Goal: Check status: Check status

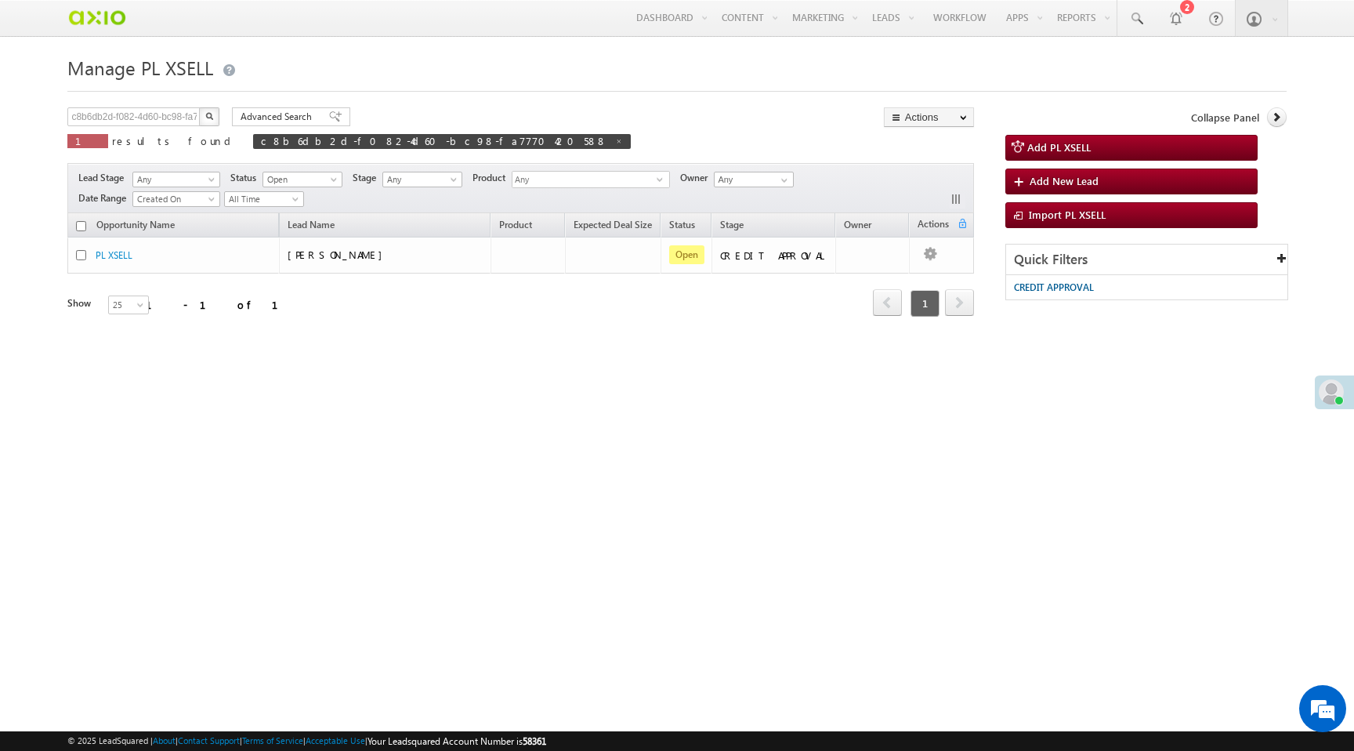
click at [798, 96] on div "× Online Away Offline Online Away Offline (Check-Out) Priyanka Hours Mins" at bounding box center [676, 247] width 1218 height 392
click at [615, 143] on span at bounding box center [619, 141] width 8 height 8
type input "Search PL XSELL"
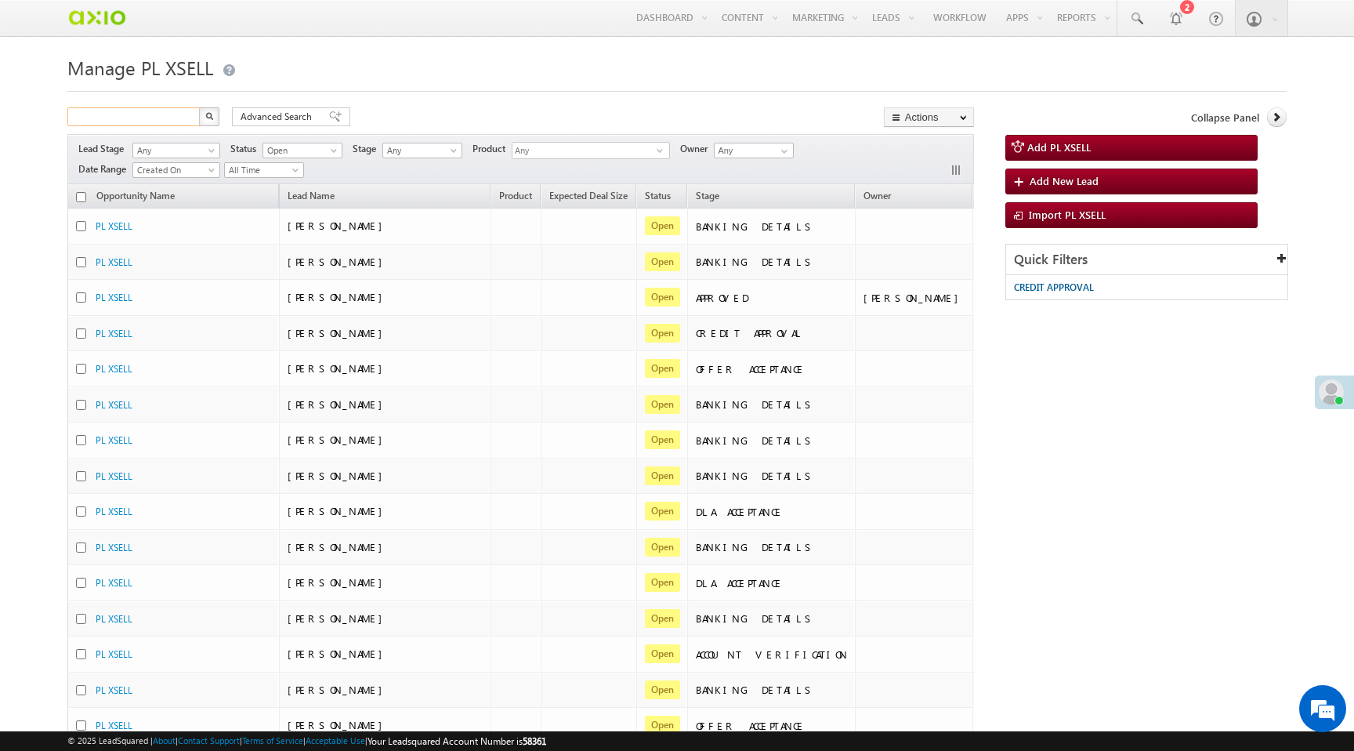
click at [150, 116] on input "text" at bounding box center [134, 116] width 134 height 19
type input "Search PL XSELL"
click at [149, 114] on input "text" at bounding box center [134, 116] width 134 height 19
type input "9998887771"
click at [209, 119] on img "button" at bounding box center [209, 116] width 8 height 8
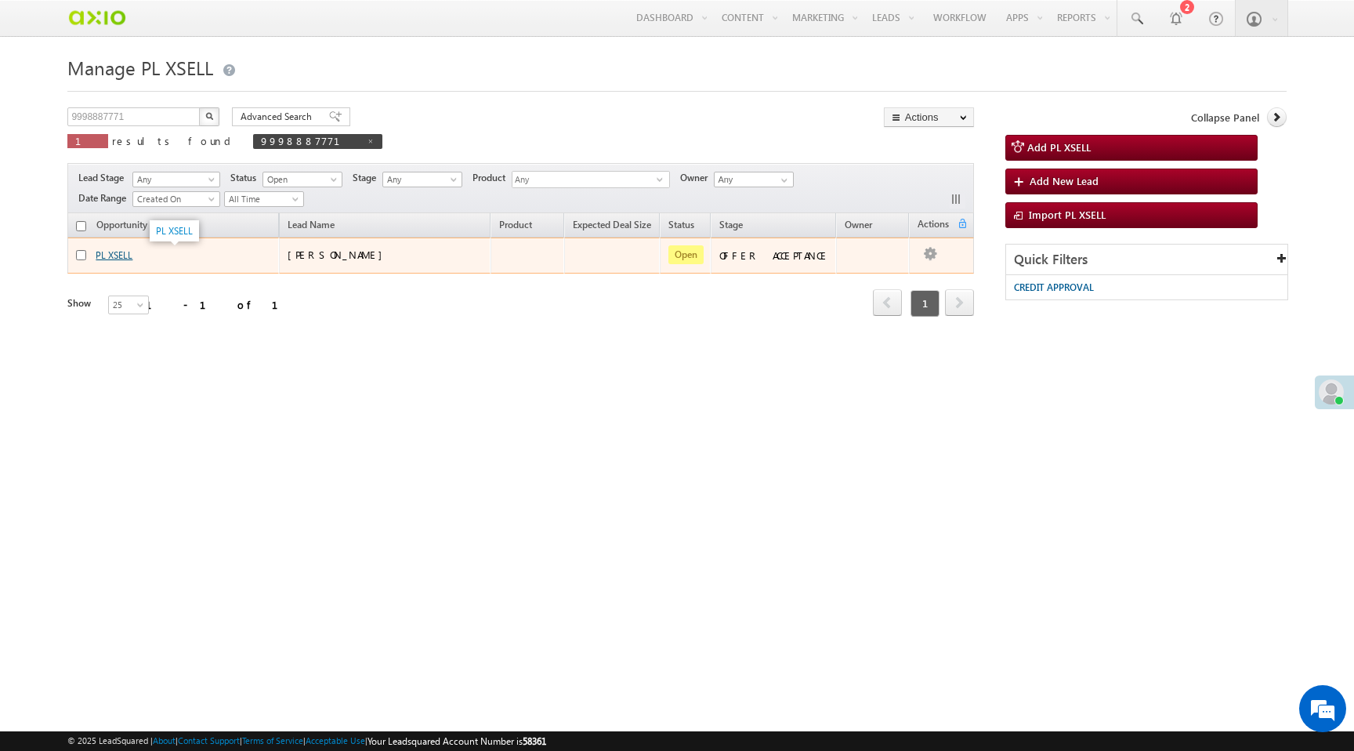
click at [125, 258] on link "PL XSELL" at bounding box center [114, 255] width 37 height 12
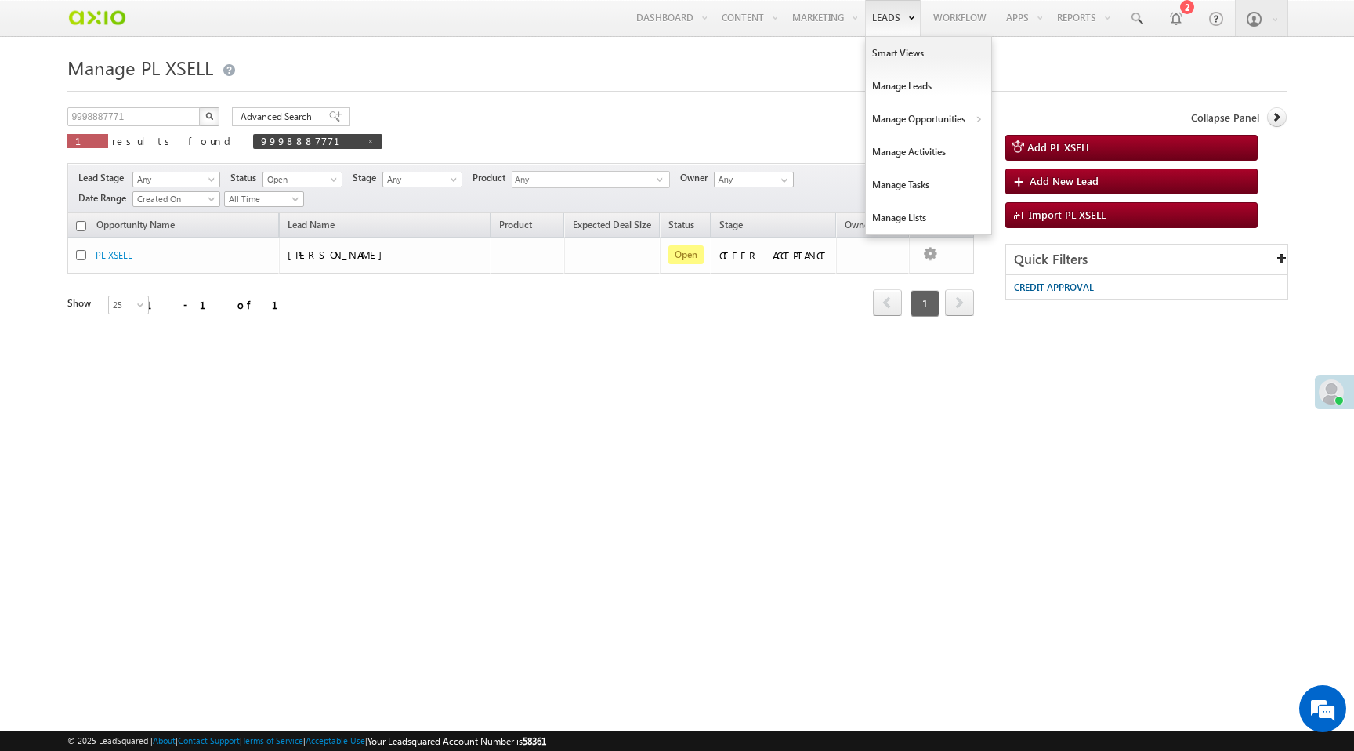
click at [877, 11] on link "Leads" at bounding box center [893, 18] width 56 height 36
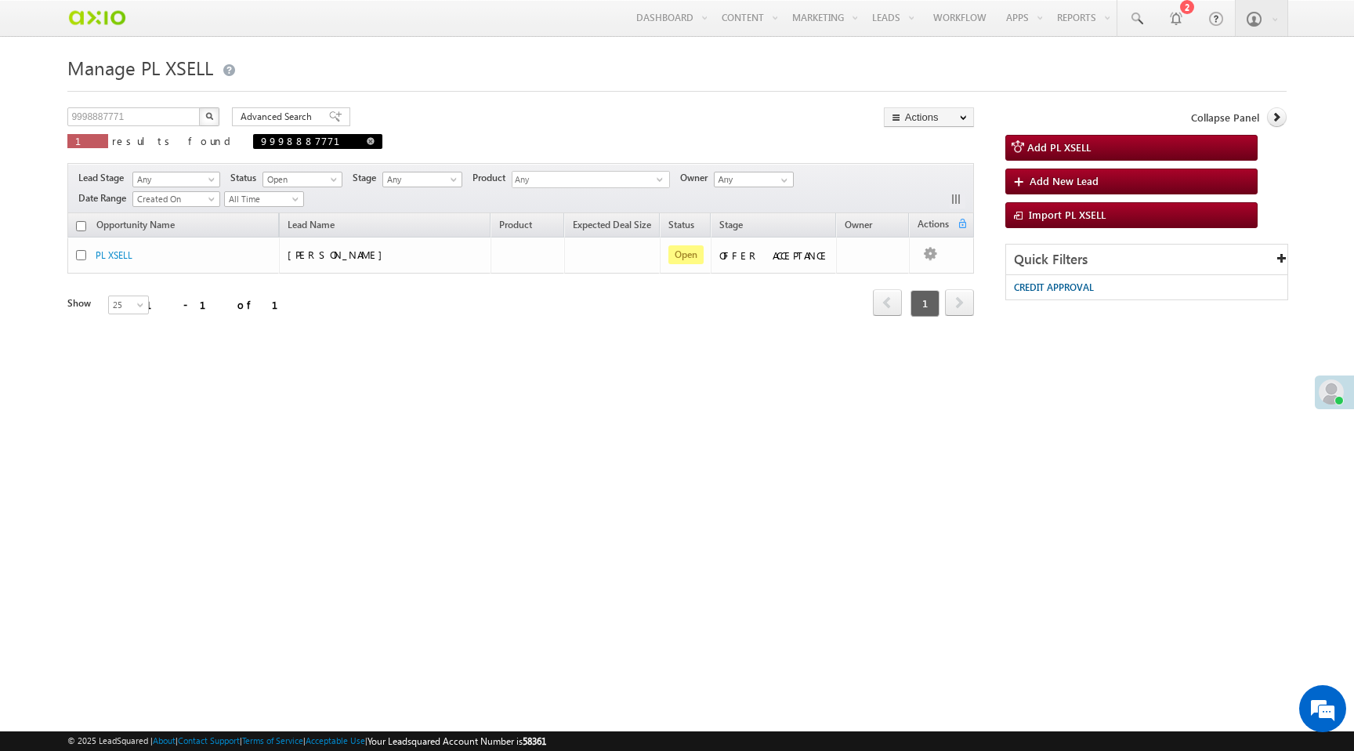
click at [367, 144] on span at bounding box center [371, 141] width 8 height 8
type input "Search PL XSELL"
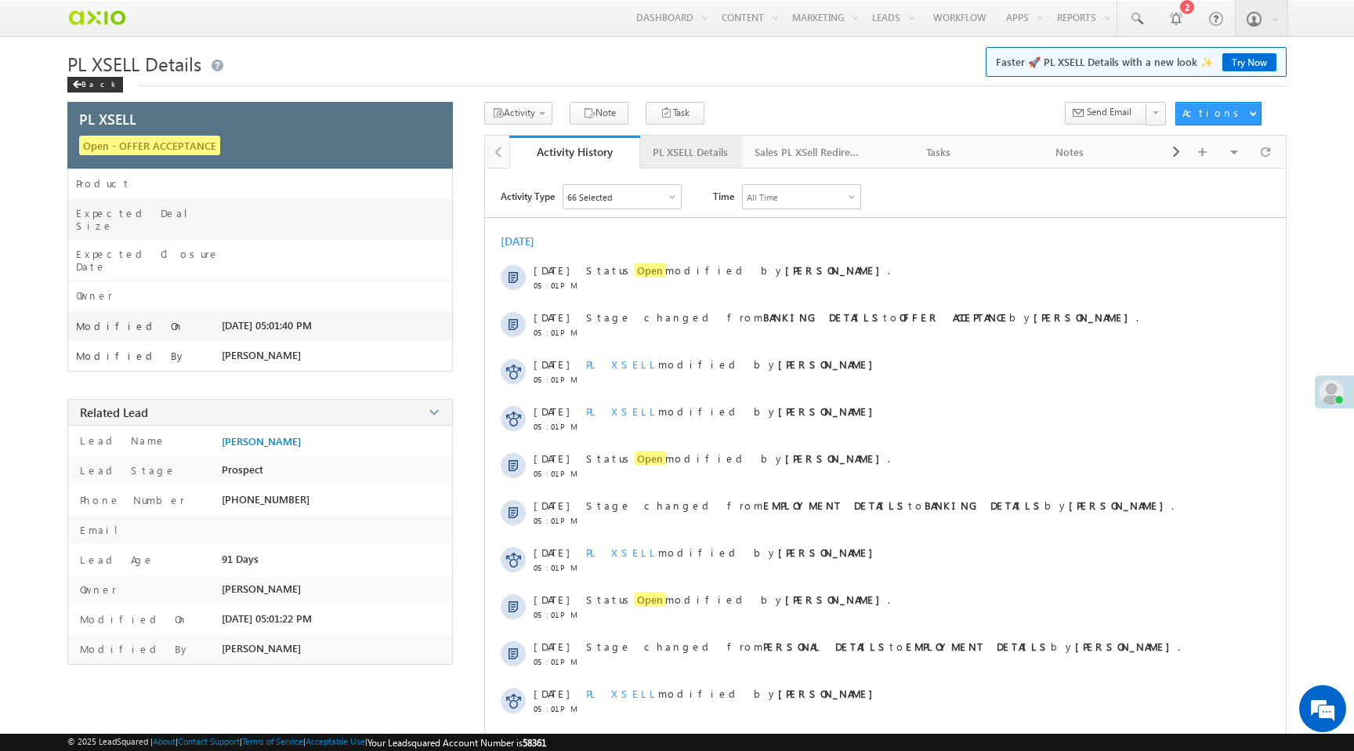
click at [691, 161] on div "PL XSELL Details" at bounding box center [690, 152] width 75 height 19
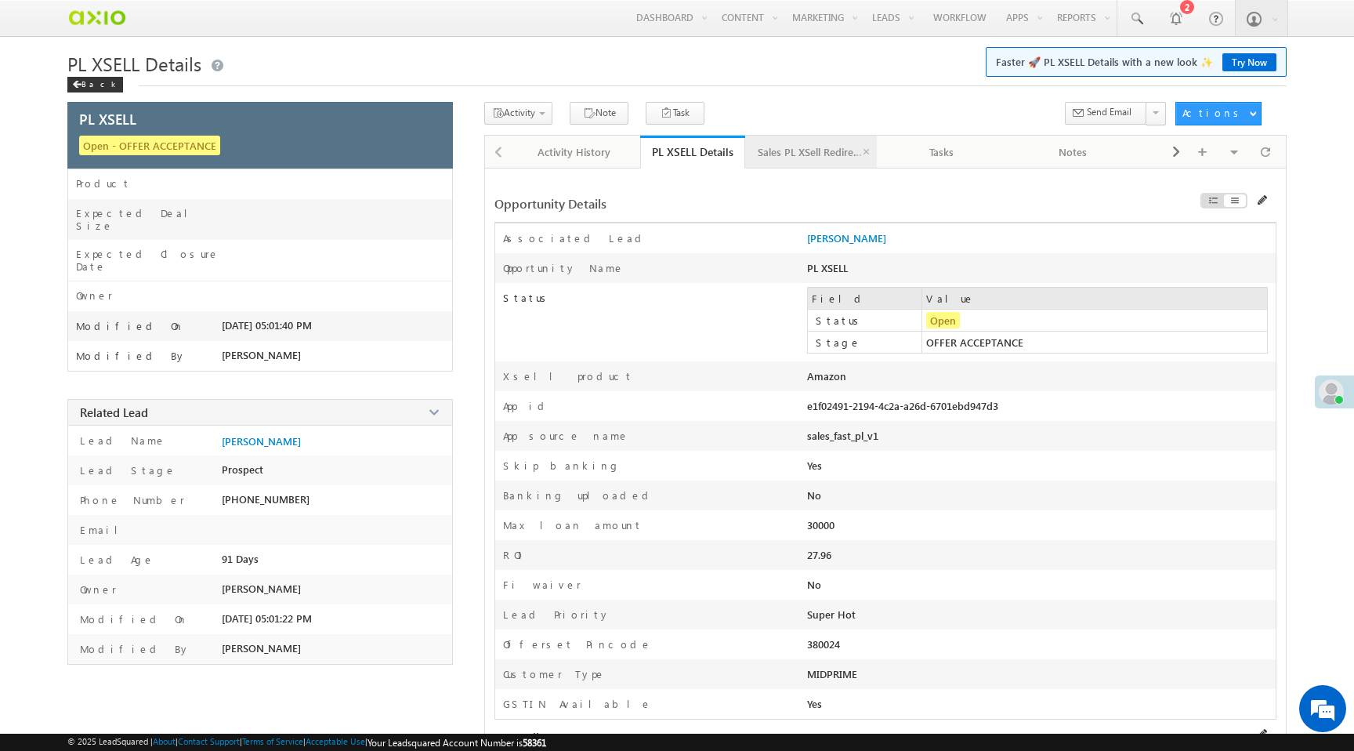
click at [792, 153] on div "Sales PL XSell Redirection" at bounding box center [810, 152] width 105 height 19
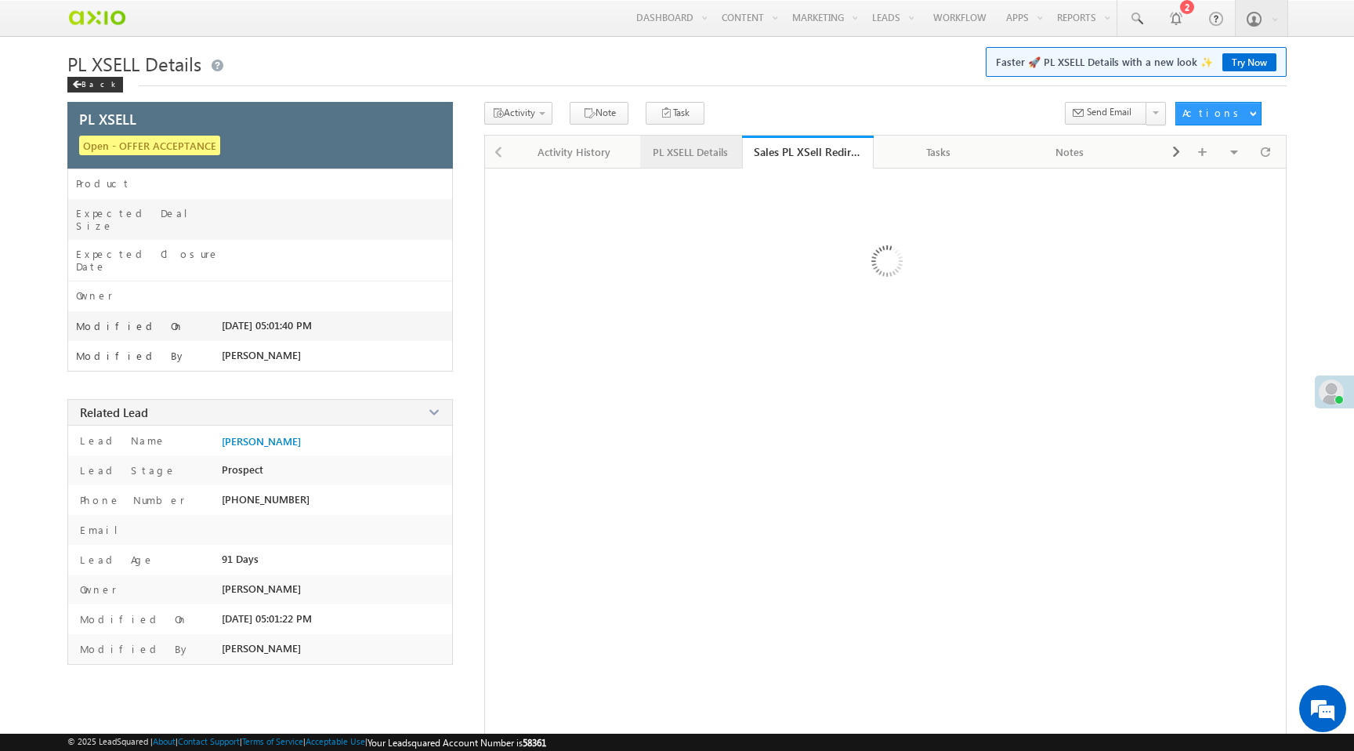
click at [687, 159] on div "PL XSELL Details" at bounding box center [690, 152] width 75 height 19
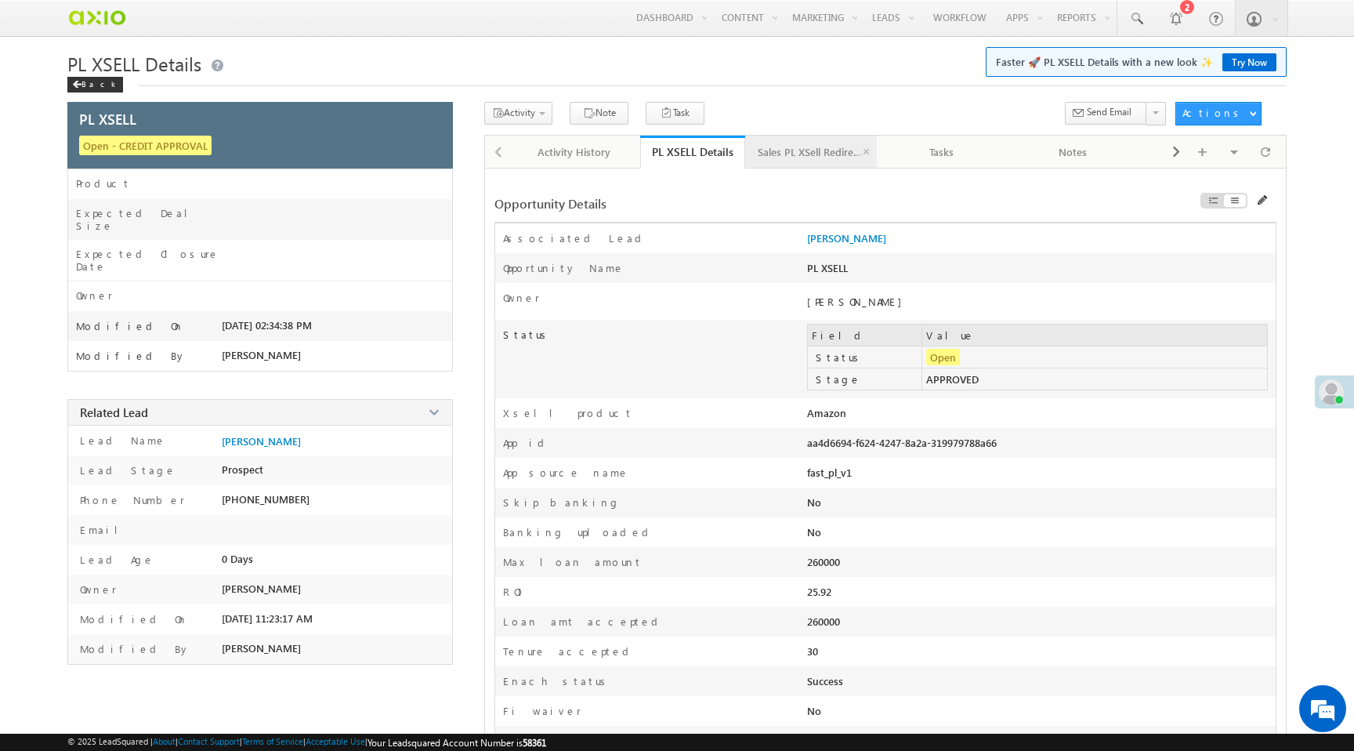
click at [812, 153] on div "Sales PL XSell Redirection" at bounding box center [810, 152] width 105 height 19
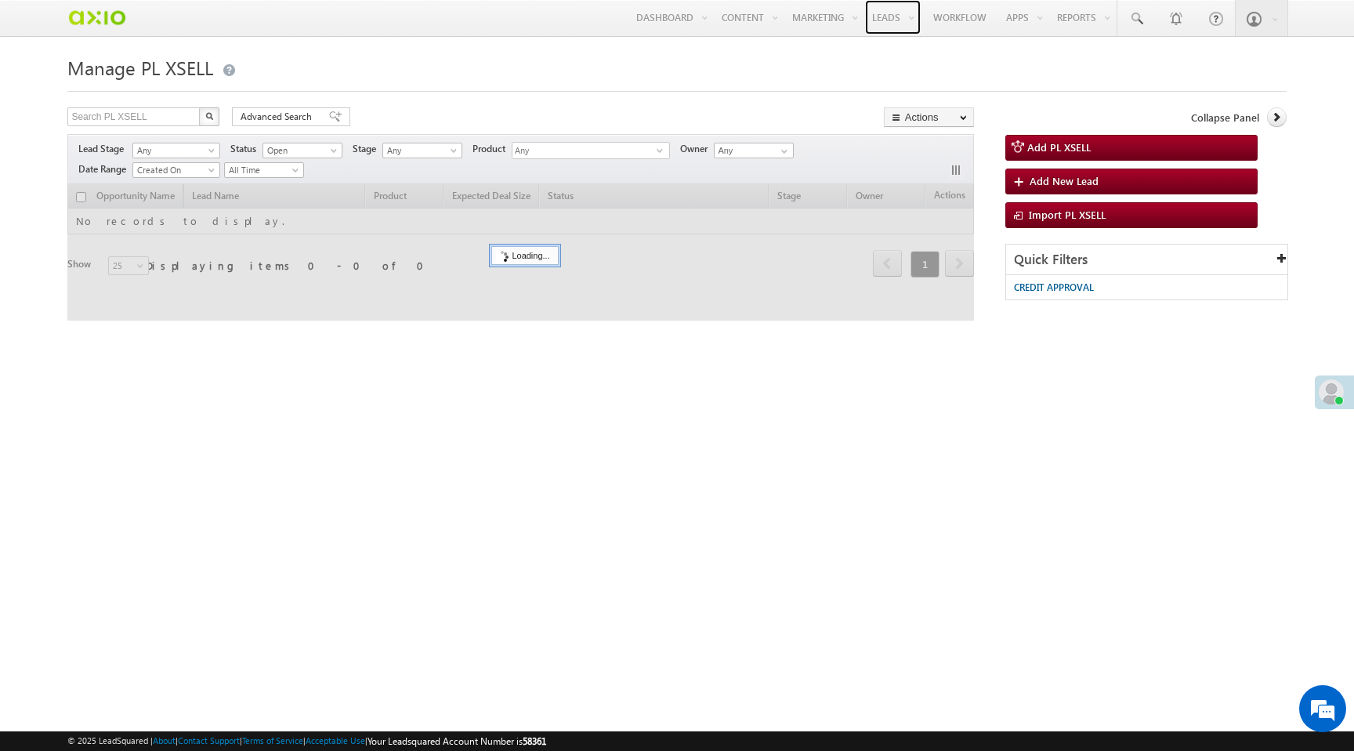
click at [876, 13] on link "Leads" at bounding box center [893, 17] width 56 height 34
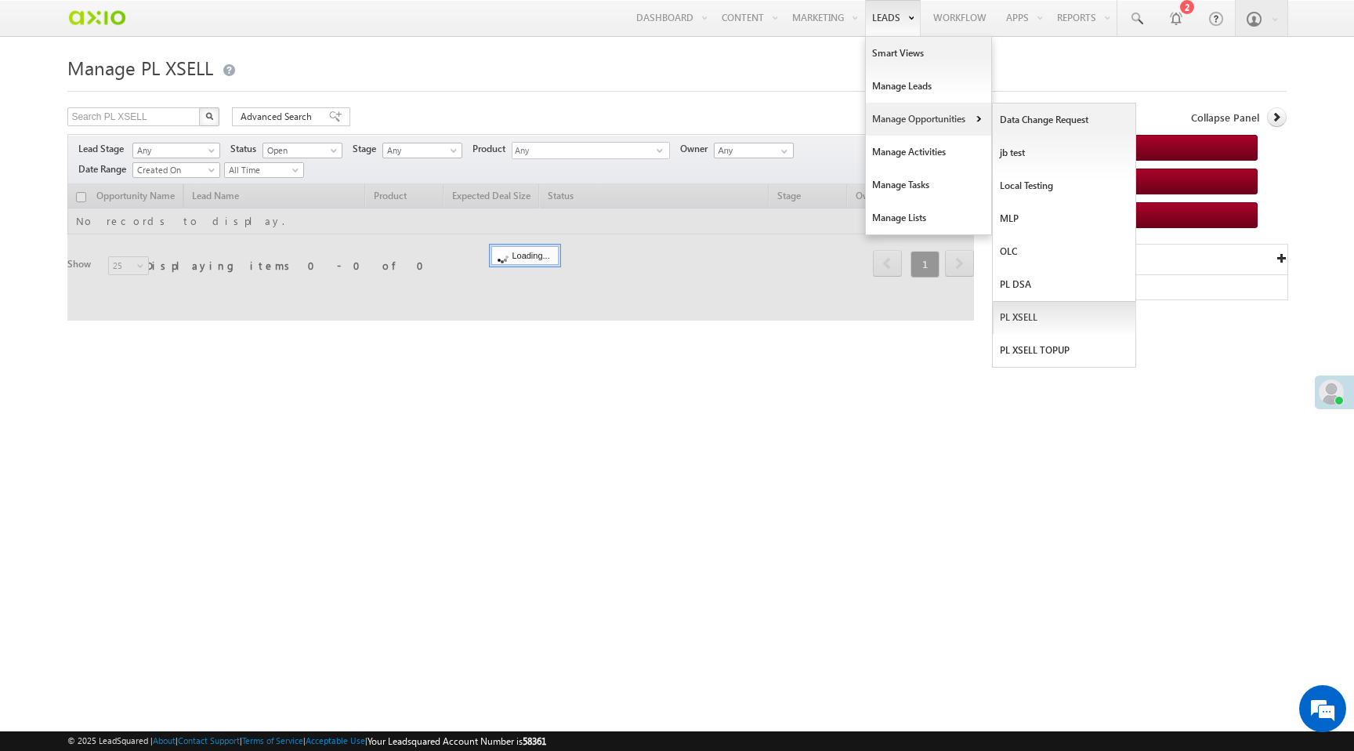
click at [1011, 313] on link "PL XSELL" at bounding box center [1064, 317] width 143 height 33
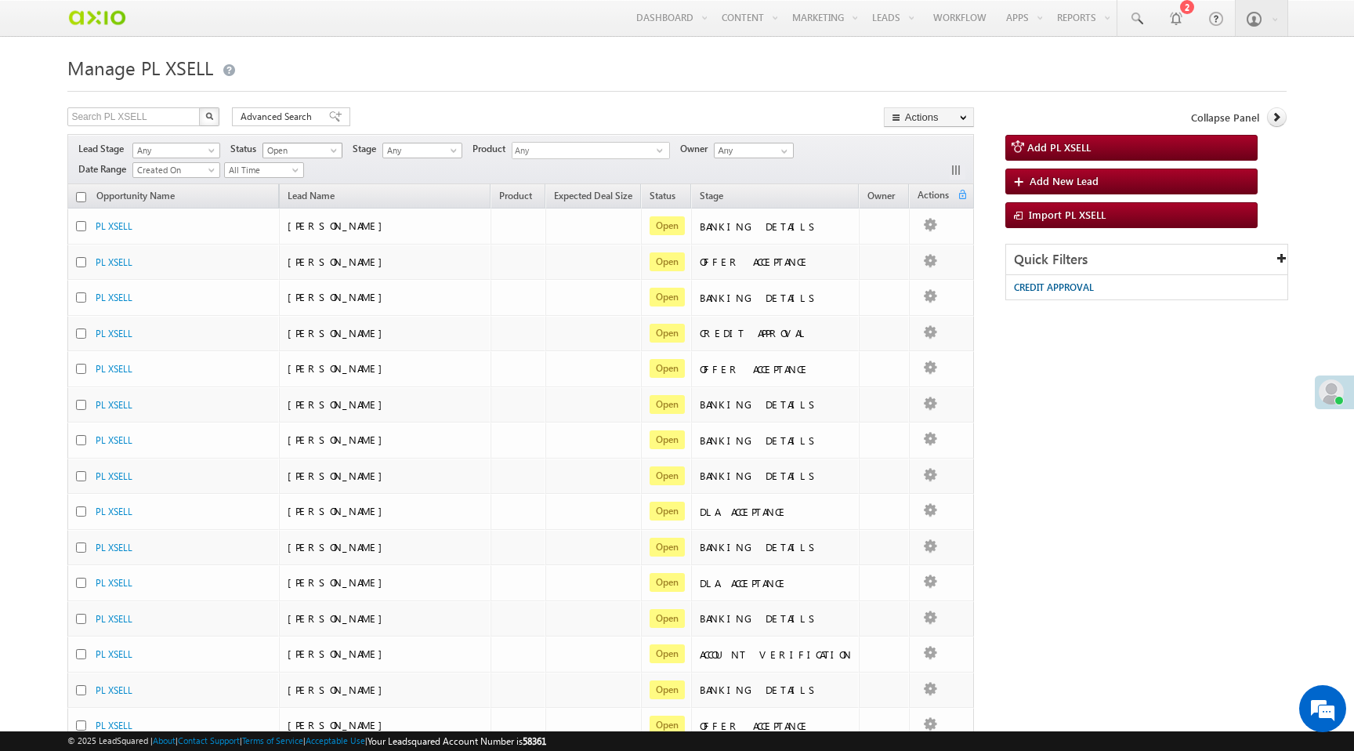
click at [329, 154] on span "Open" at bounding box center [300, 150] width 74 height 14
click at [310, 212] on link "Lost" at bounding box center [304, 215] width 79 height 14
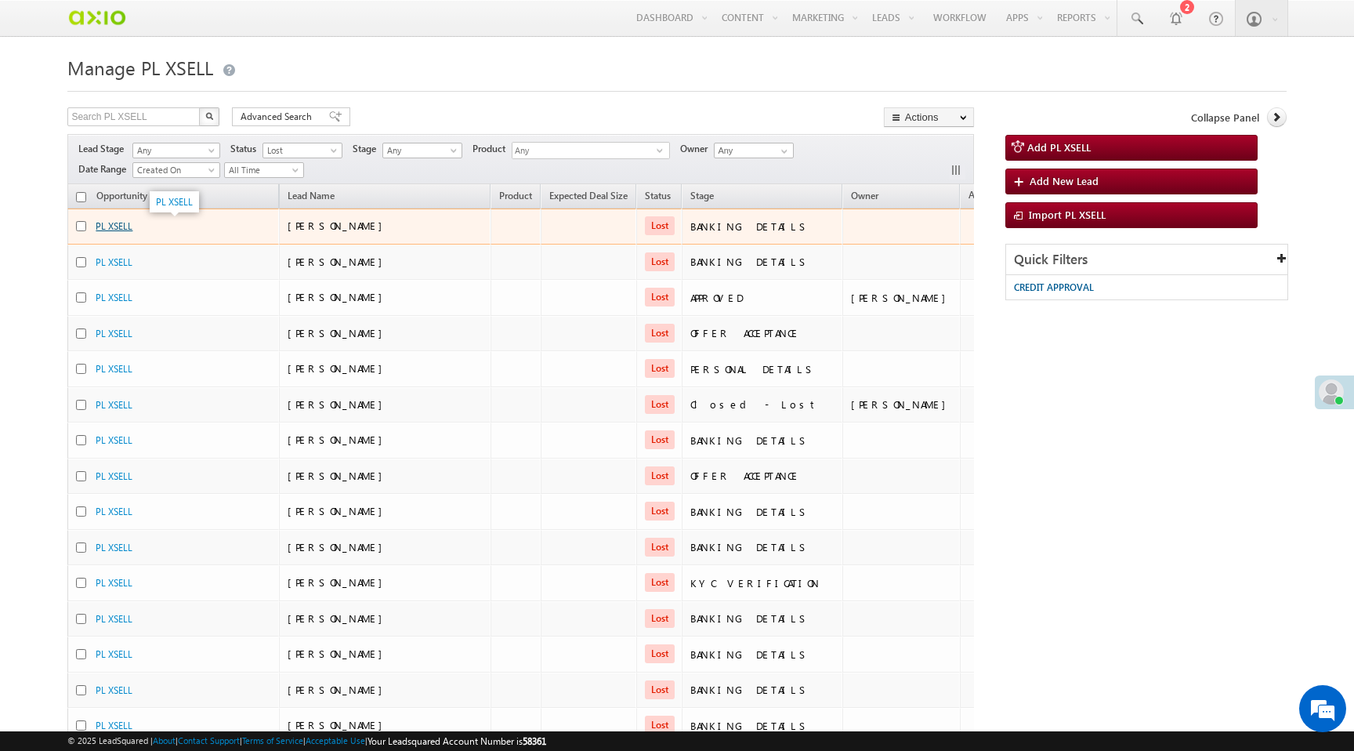
click at [112, 226] on link "PL XSELL" at bounding box center [114, 226] width 37 height 12
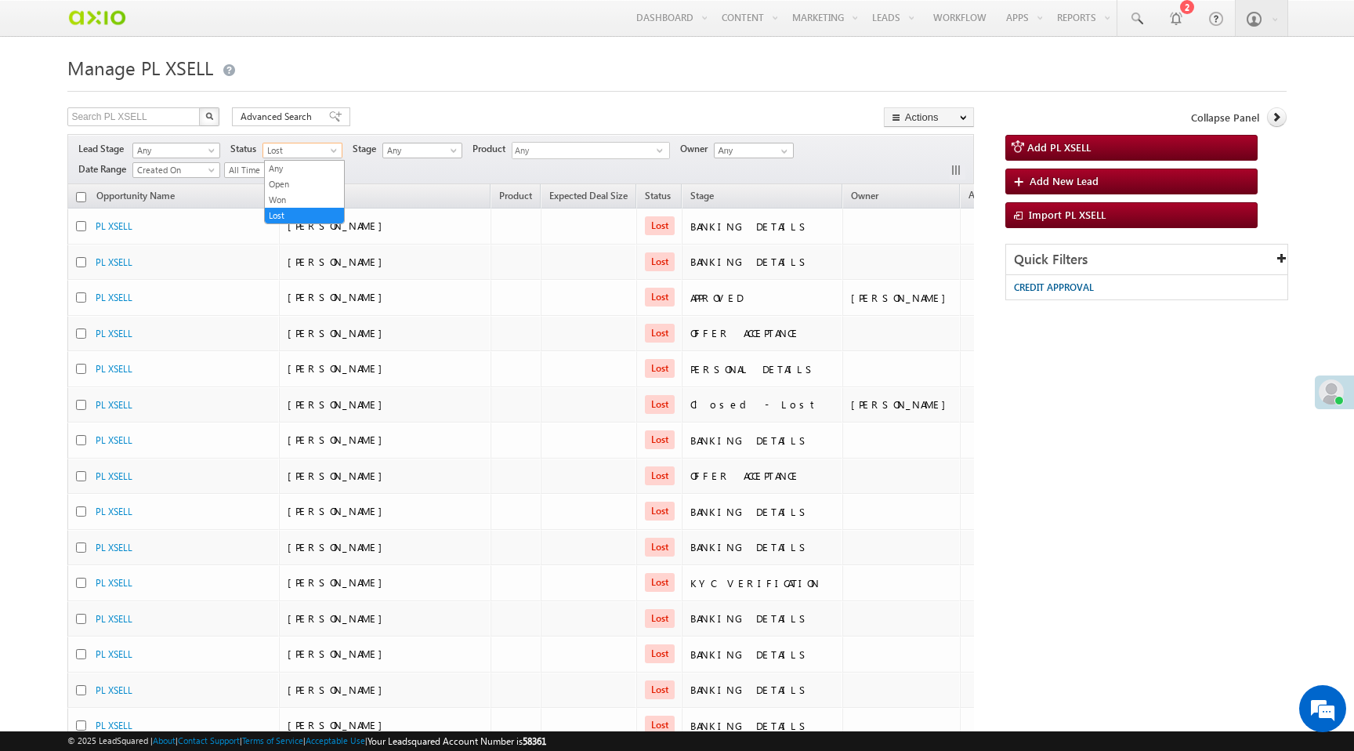
click at [317, 154] on span "Lost" at bounding box center [300, 150] width 74 height 14
click at [315, 198] on link "Won" at bounding box center [304, 200] width 79 height 14
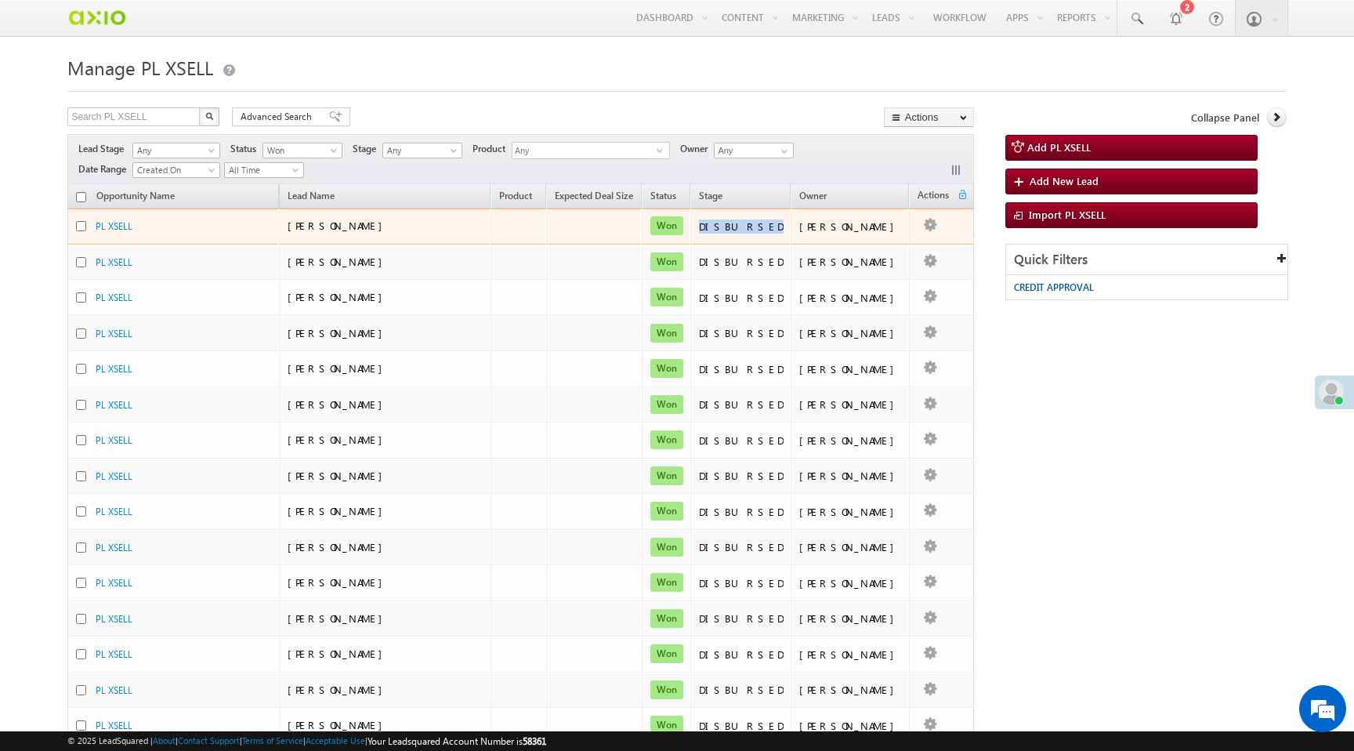
drag, startPoint x: 751, startPoint y: 228, endPoint x: 809, endPoint y: 227, distance: 57.2
click at [783, 227] on div "DISBURSED" at bounding box center [741, 226] width 85 height 14
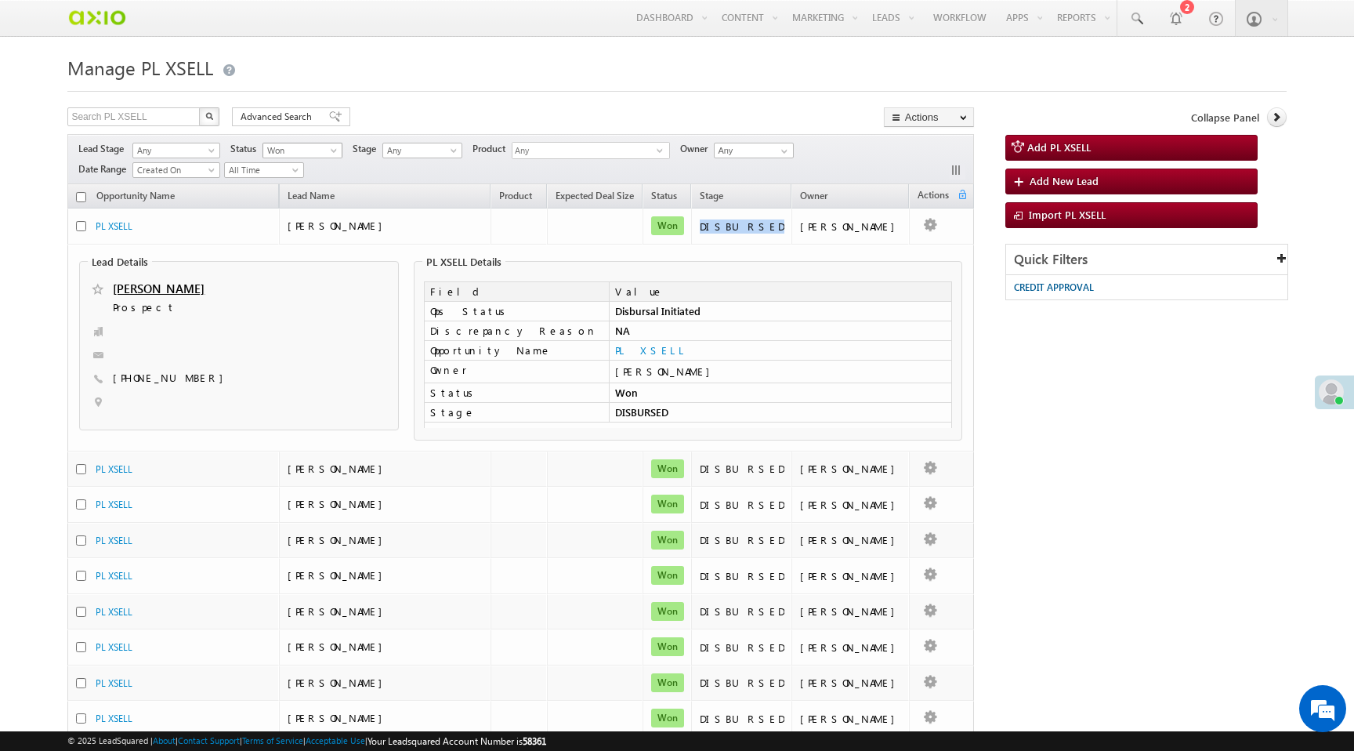
click at [329, 150] on span "Won" at bounding box center [300, 150] width 74 height 14
click at [327, 215] on link "Lost" at bounding box center [304, 215] width 79 height 14
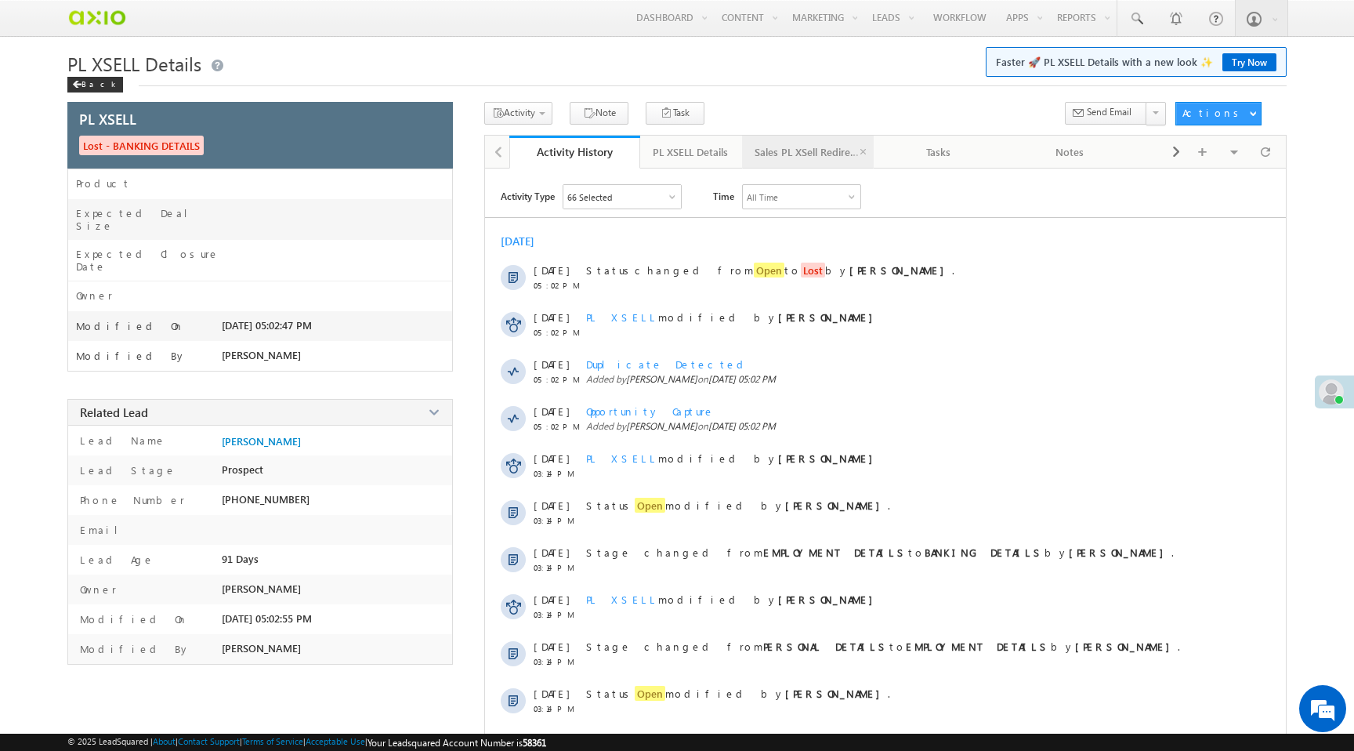
click at [789, 150] on div "Sales PL XSell Redirection" at bounding box center [806, 152] width 105 height 19
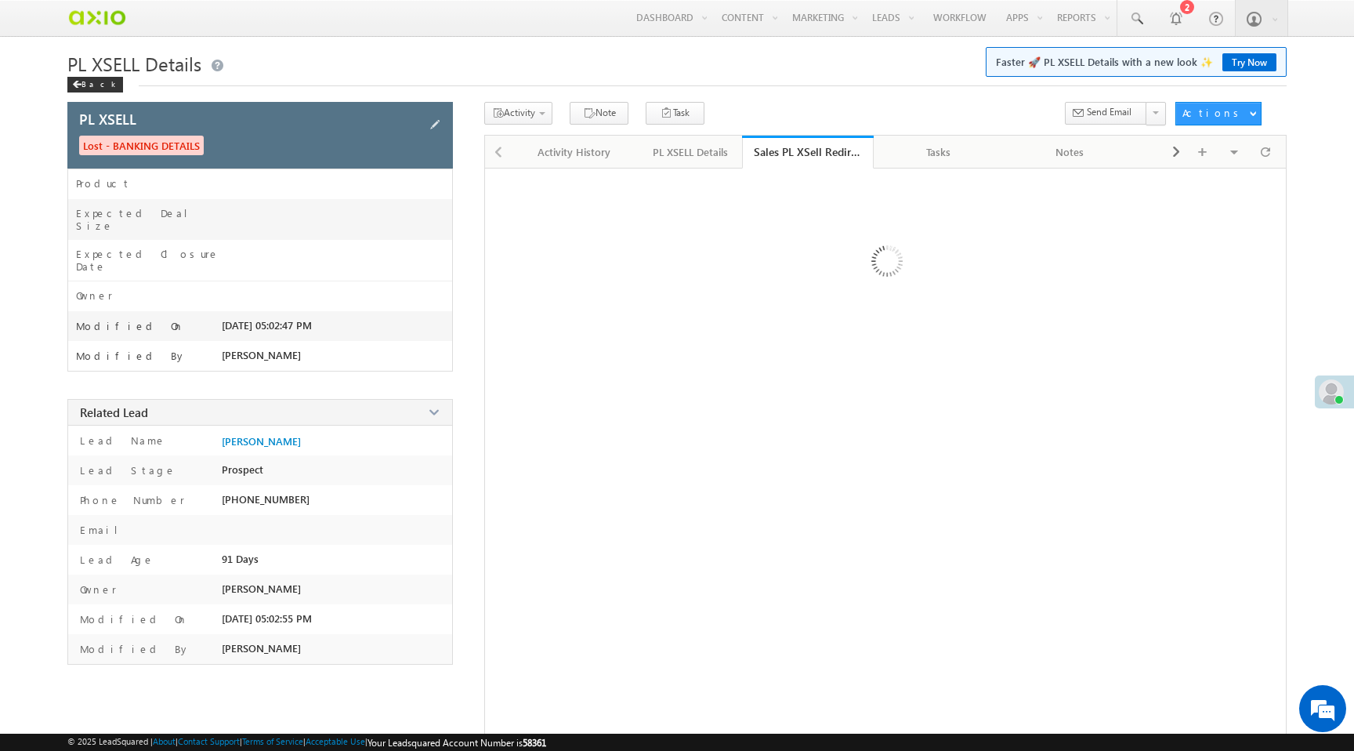
drag, startPoint x: 237, startPoint y: 145, endPoint x: 77, endPoint y: 144, distance: 160.6
click at [77, 144] on div "PL XSELL Lost - BANKING DETAILS" at bounding box center [259, 135] width 385 height 67
click at [692, 160] on div "PL XSELL Details" at bounding box center [690, 152] width 75 height 19
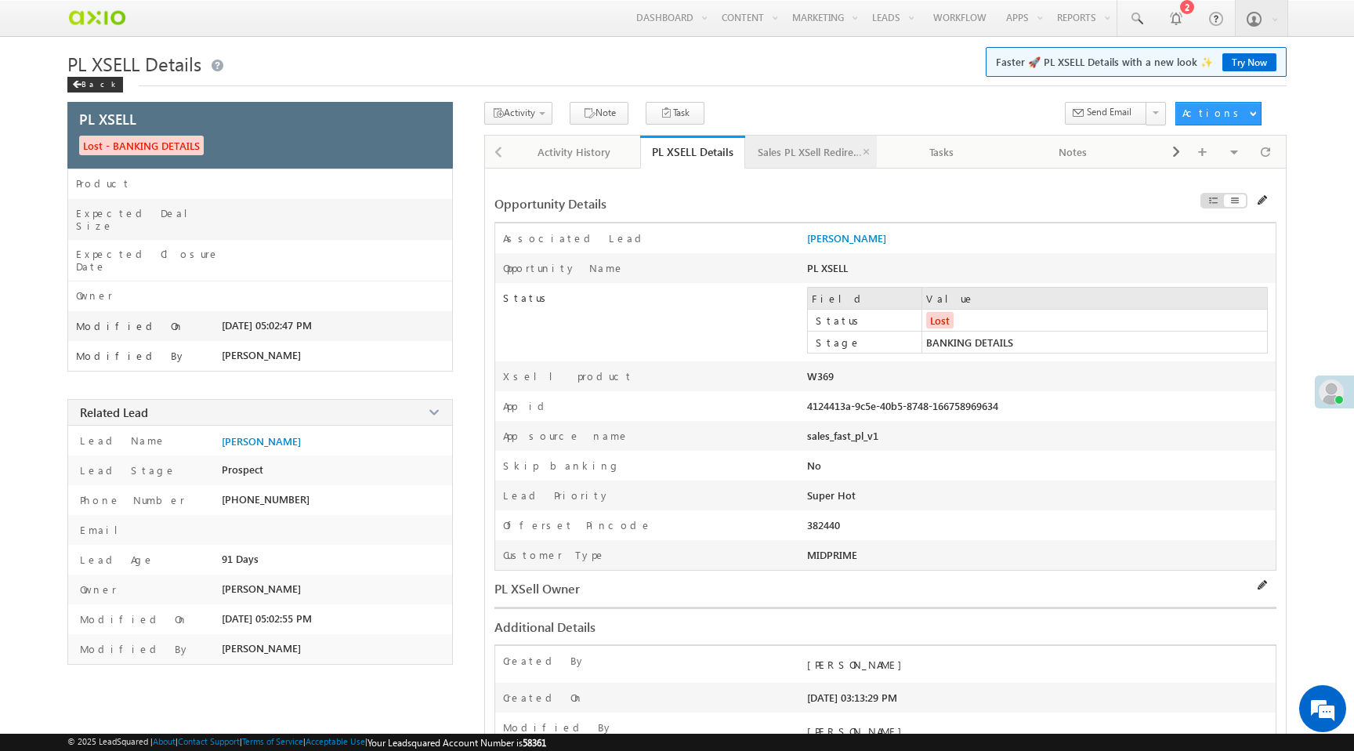
click at [832, 151] on div "Sales PL XSell Redirection" at bounding box center [810, 152] width 105 height 19
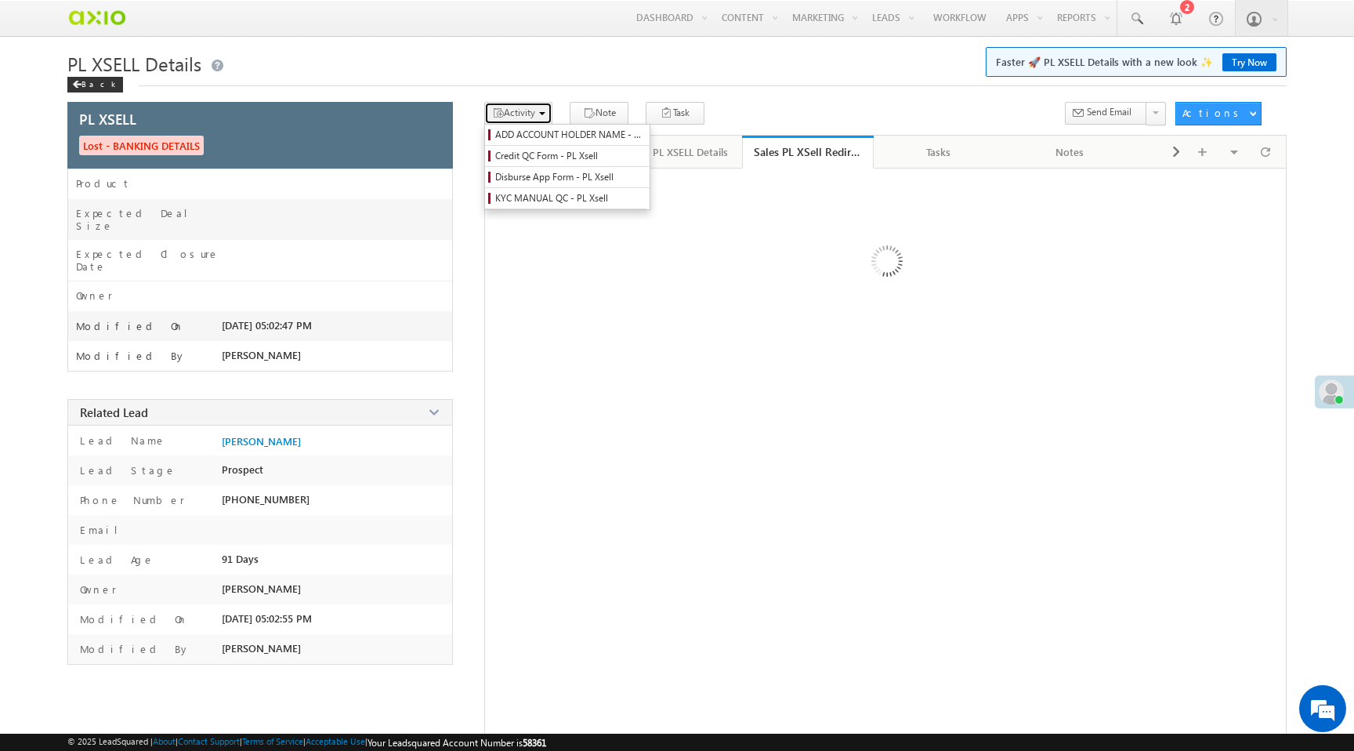
click at [523, 112] on span "Activity" at bounding box center [519, 113] width 31 height 12
click at [578, 202] on span "KYC MANUAL QC - PL Xsell" at bounding box center [569, 198] width 149 height 14
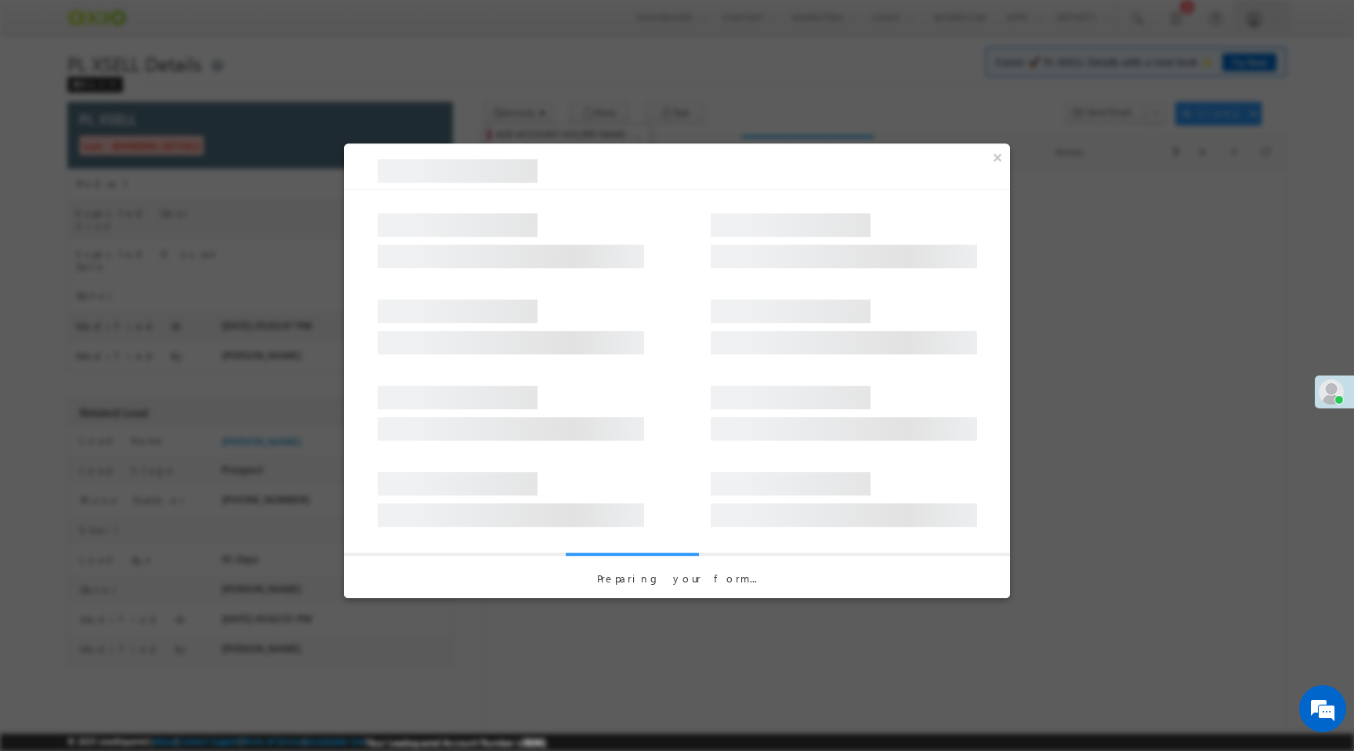
select select "Lost"
select select "BANKING DETAILS"
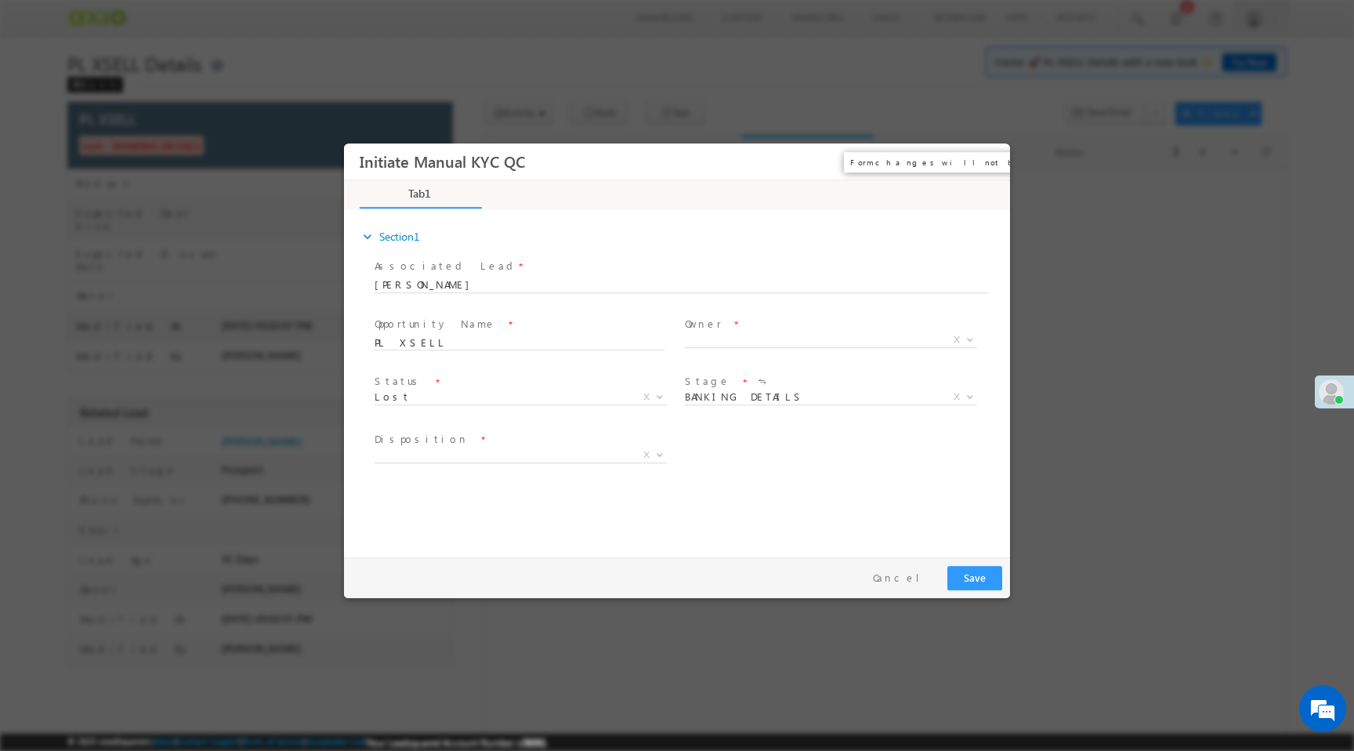
click at [990, 162] on button "×" at bounding box center [986, 161] width 27 height 29
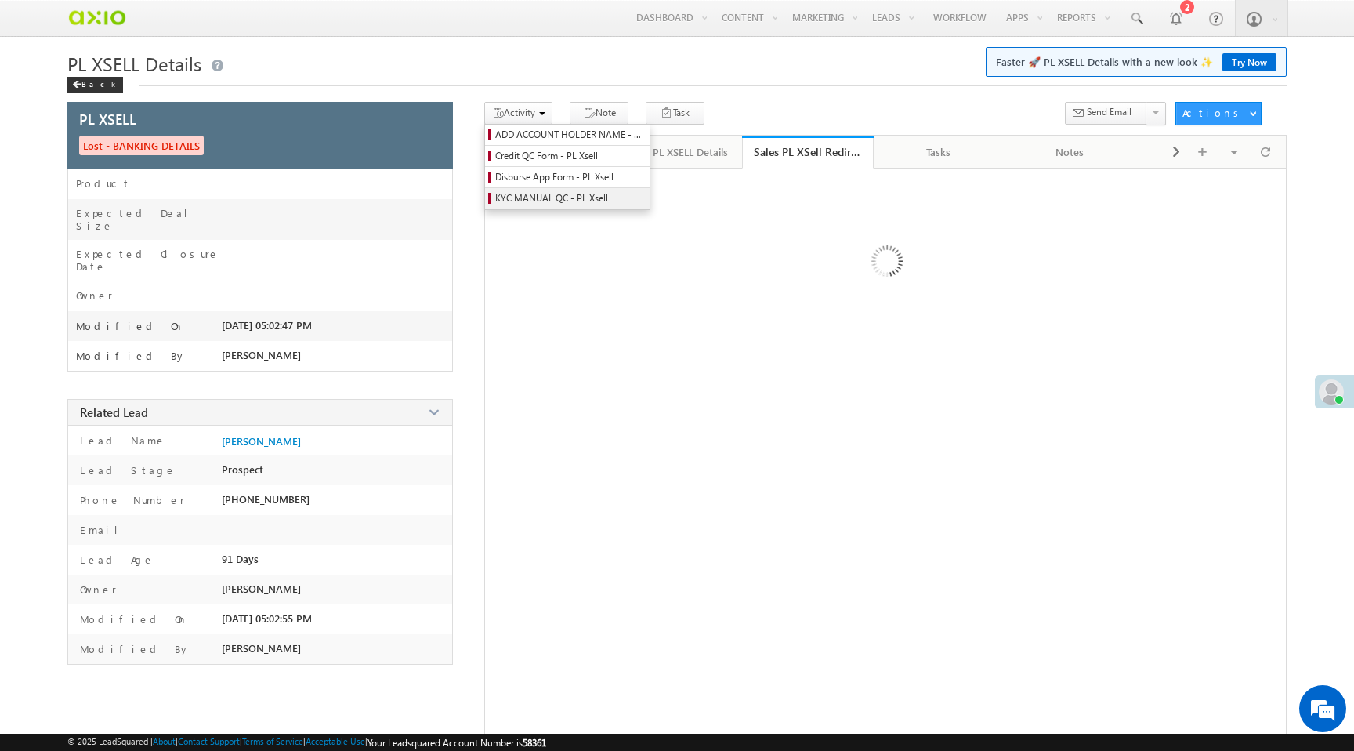
click at [530, 202] on span "KYC MANUAL QC - PL Xsell" at bounding box center [569, 198] width 149 height 14
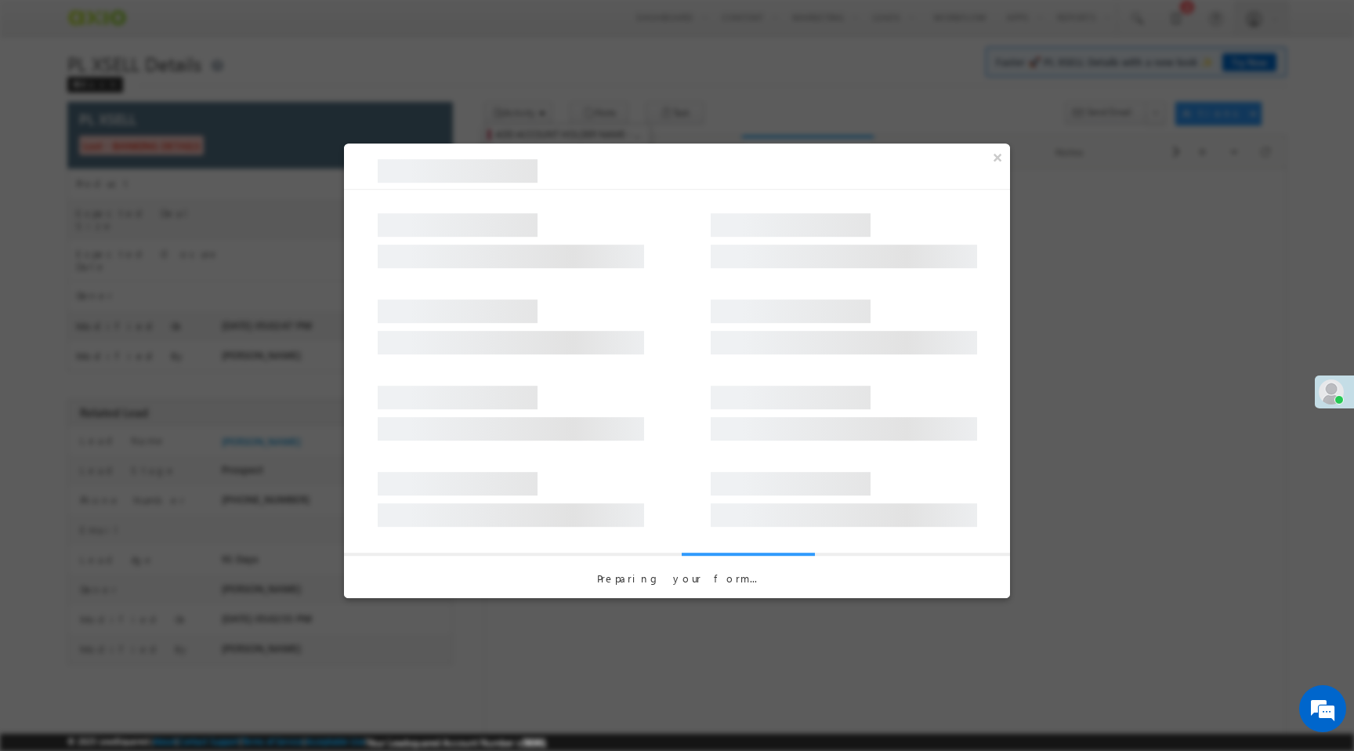
select select "Lost"
select select "BANKING DETAILS"
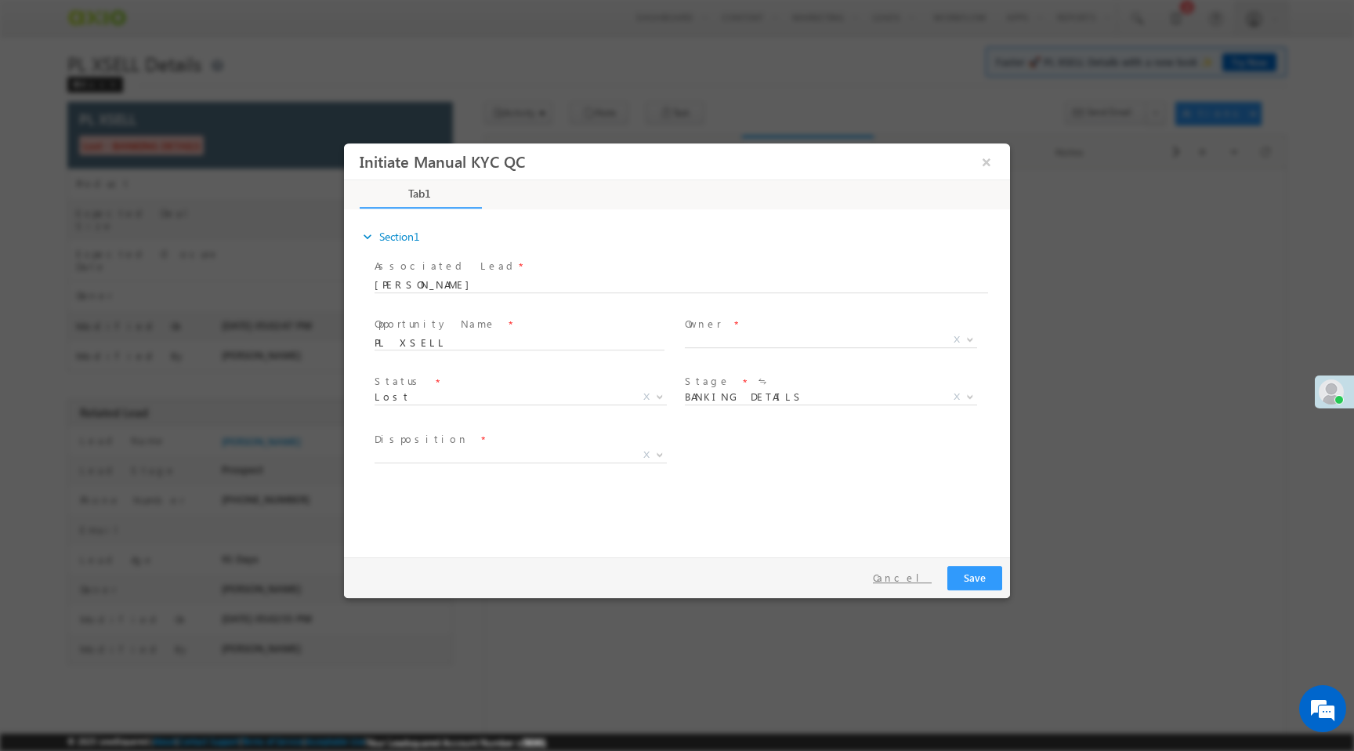
click at [915, 581] on button "Cancel" at bounding box center [902, 577] width 82 height 23
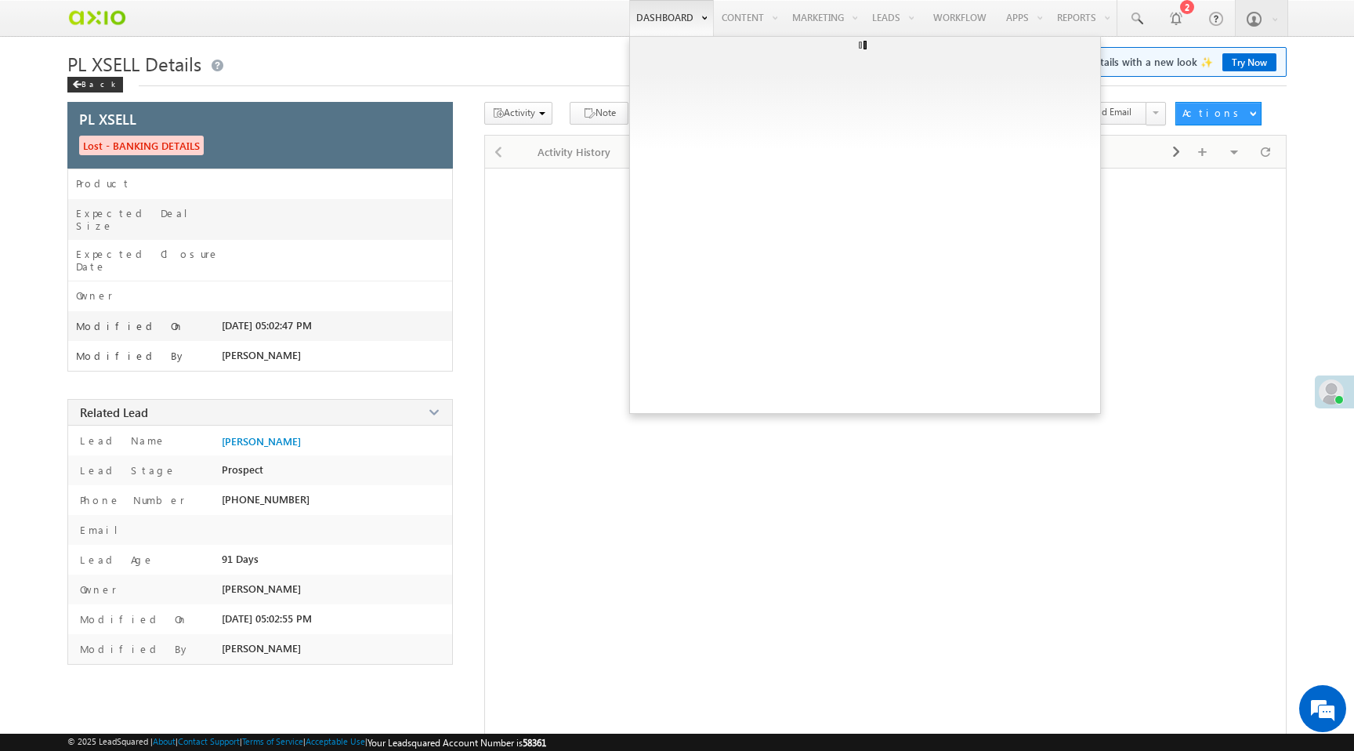
click at [655, 19] on link "Dashboard" at bounding box center [671, 18] width 85 height 36
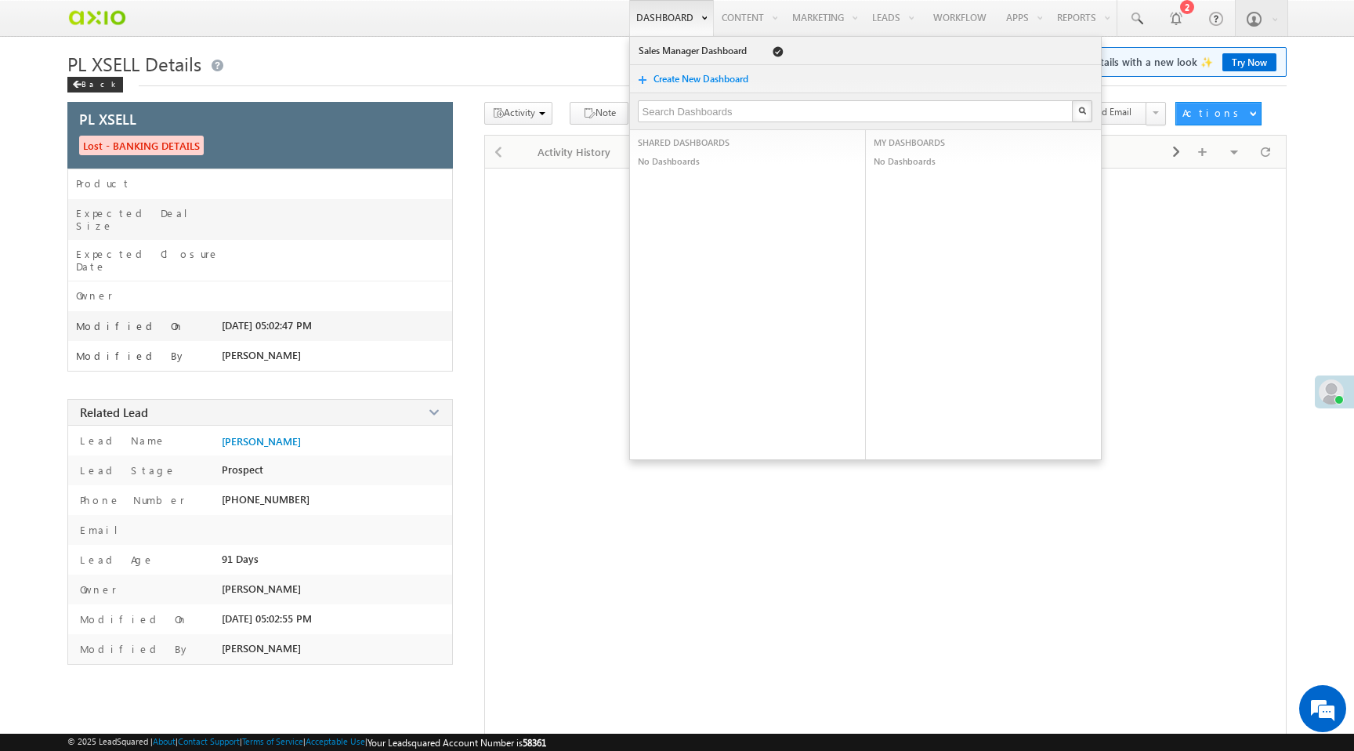
click at [655, 19] on link "Dashboard" at bounding box center [671, 18] width 85 height 36
click at [557, 62] on h1 "PL XSELL Details Faster 🚀 PL XSELL Details with a new look ✨ Try Now" at bounding box center [676, 63] width 1218 height 25
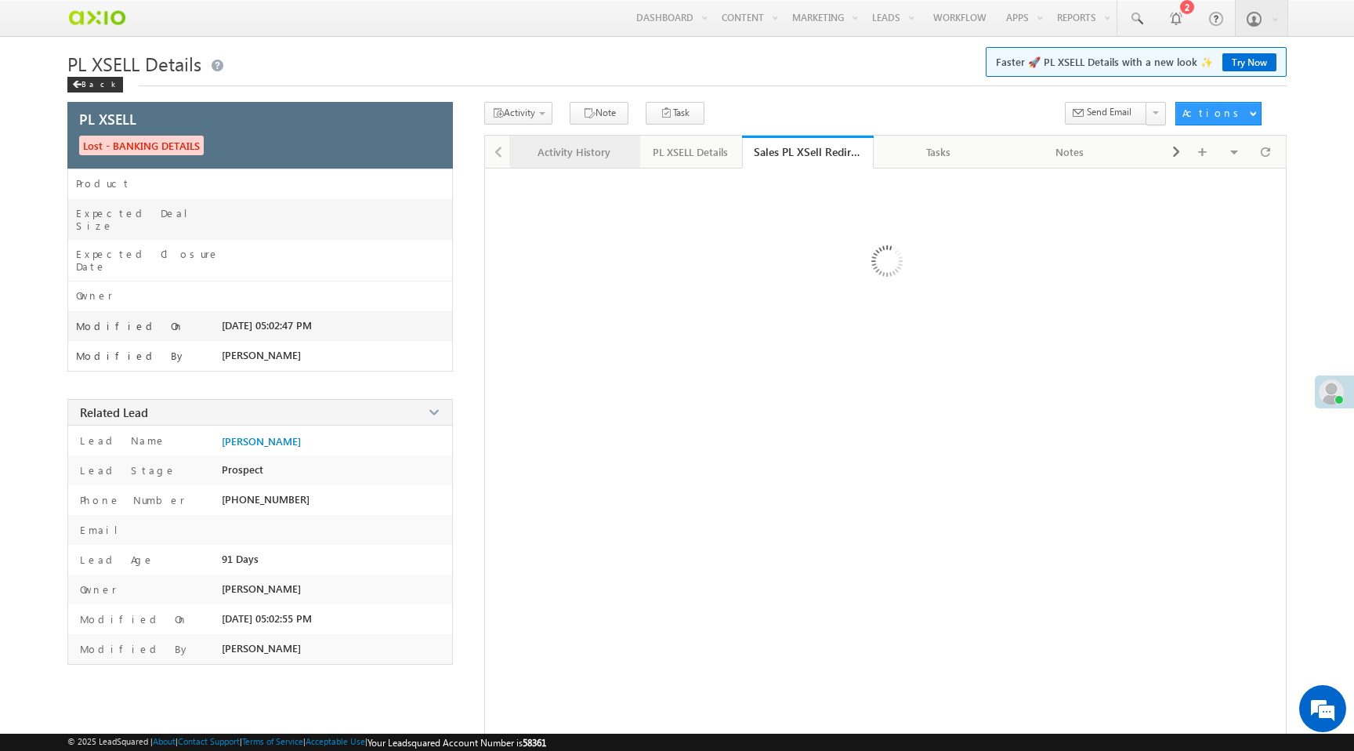
click at [595, 159] on div "Activity History" at bounding box center [574, 152] width 105 height 19
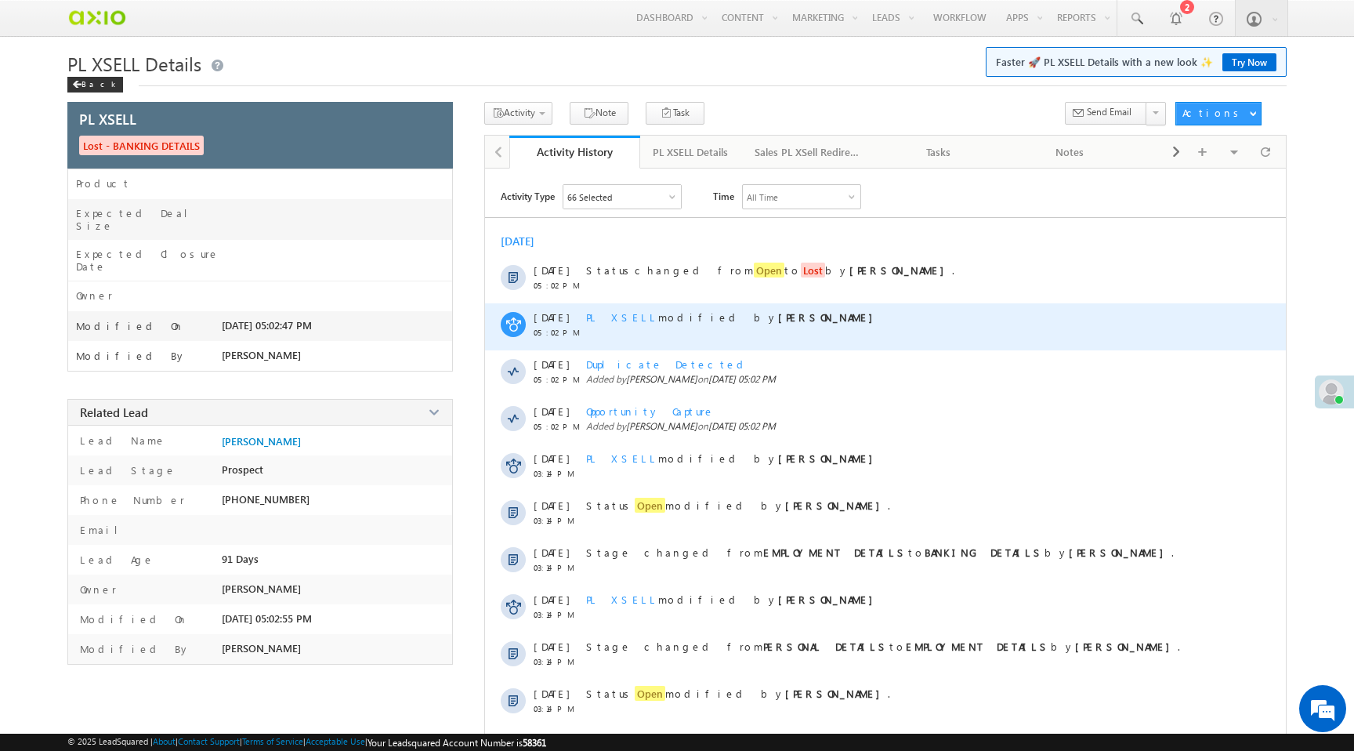
scroll to position [67, 0]
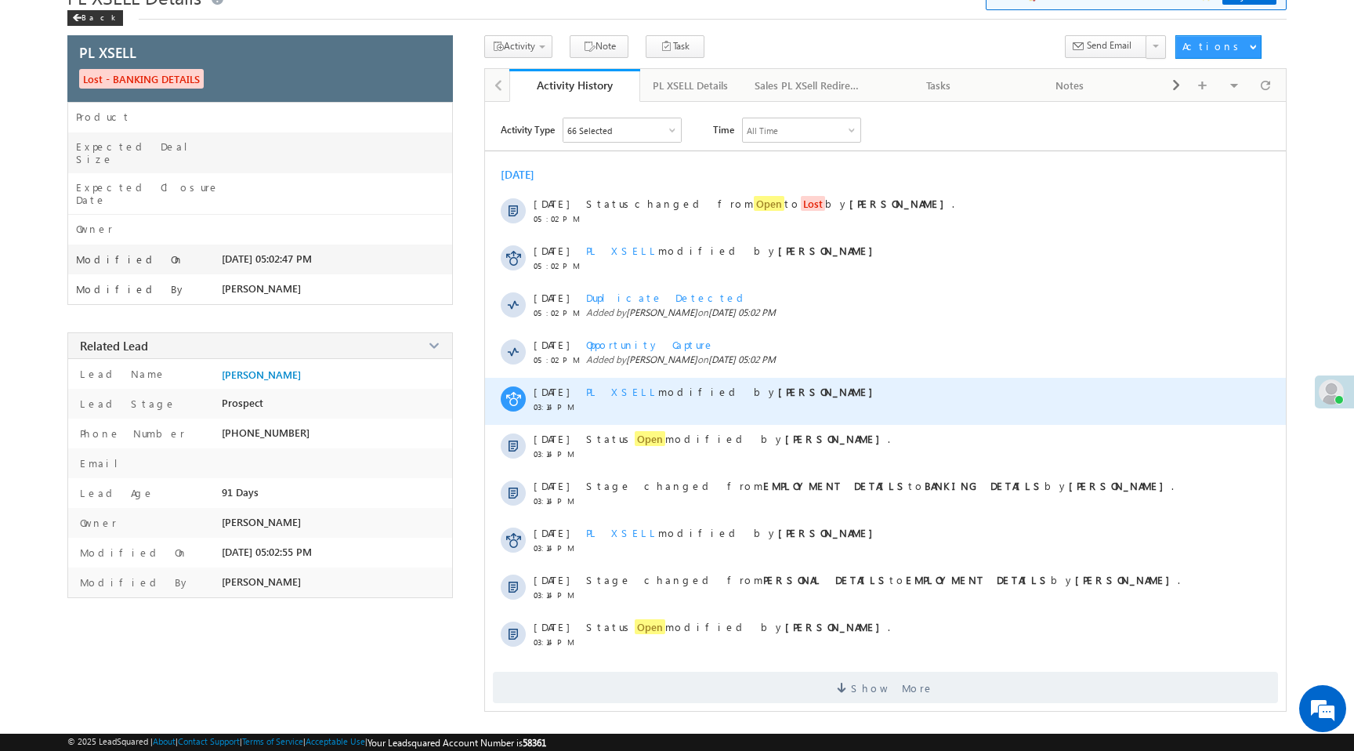
click at [617, 389] on span "PL XSELL" at bounding box center [622, 391] width 72 height 13
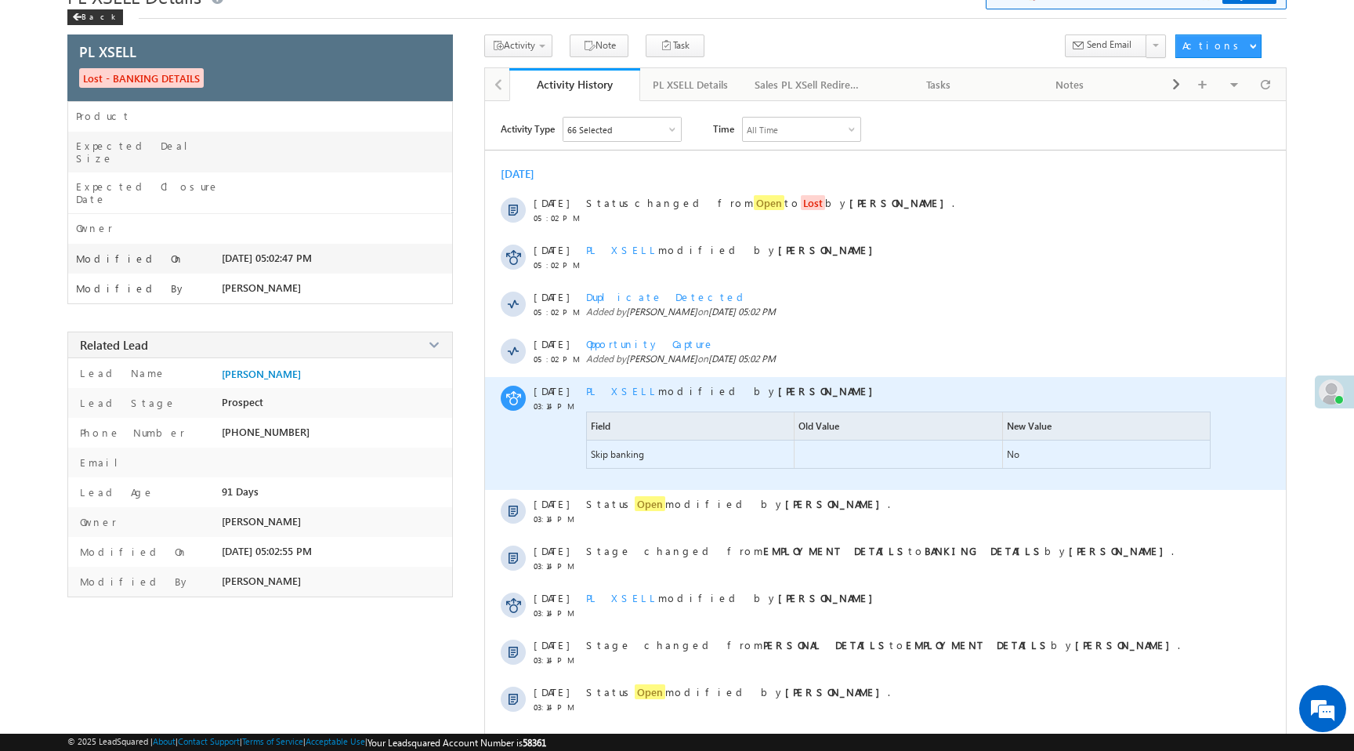
scroll to position [133, 0]
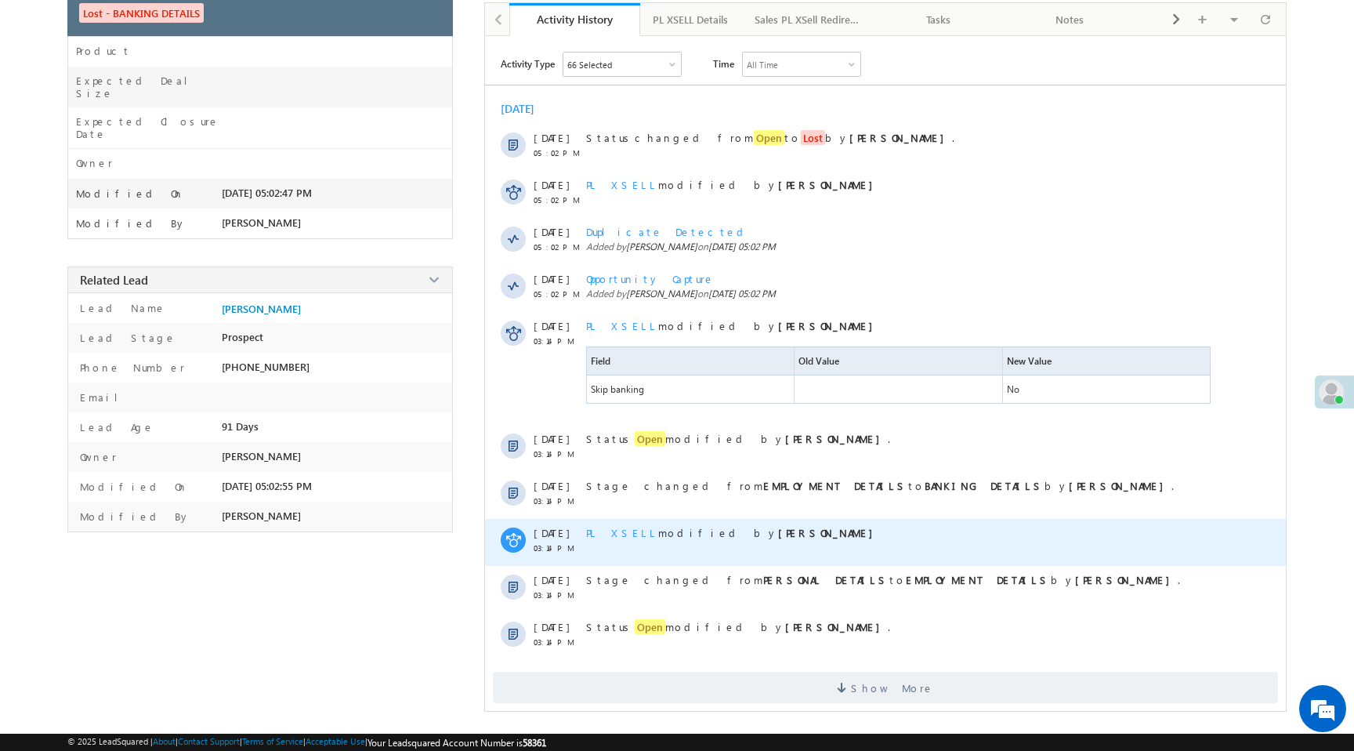
click at [615, 530] on span "PL XSELL" at bounding box center [622, 532] width 72 height 13
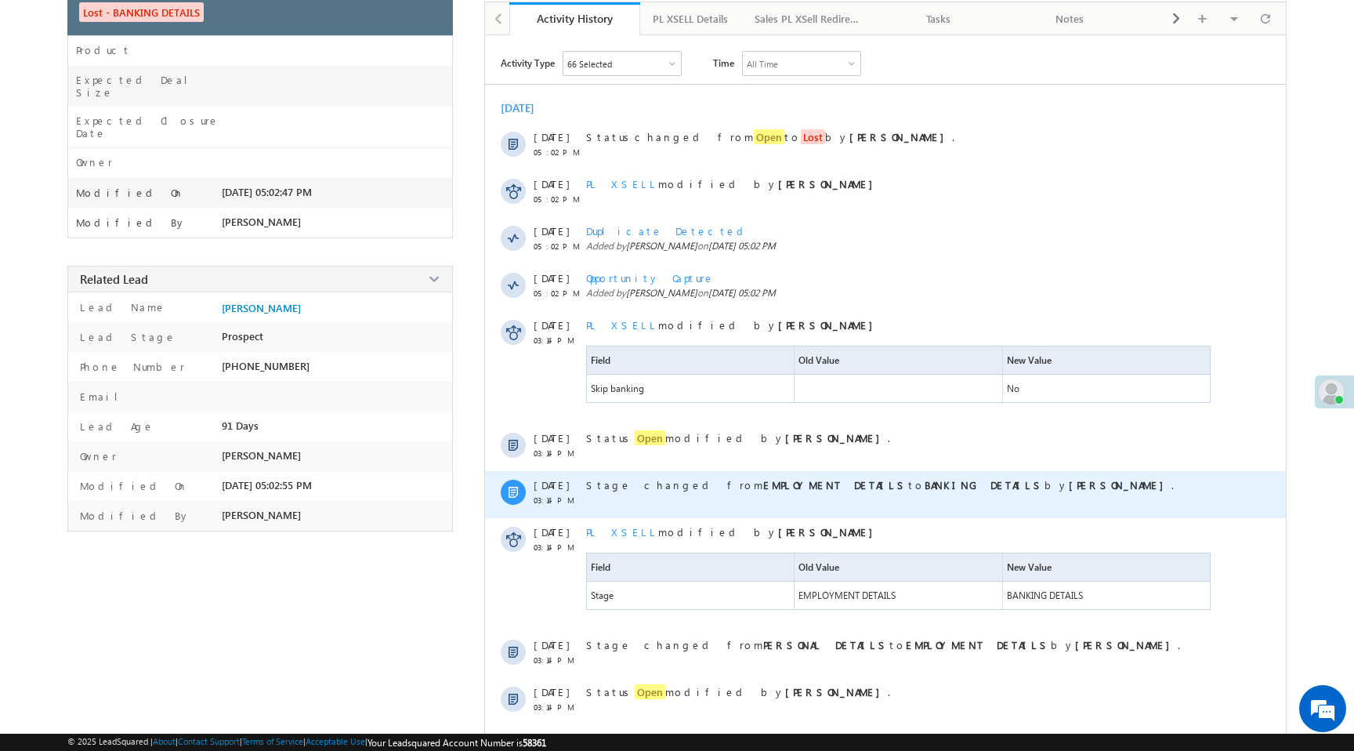
scroll to position [200, 0]
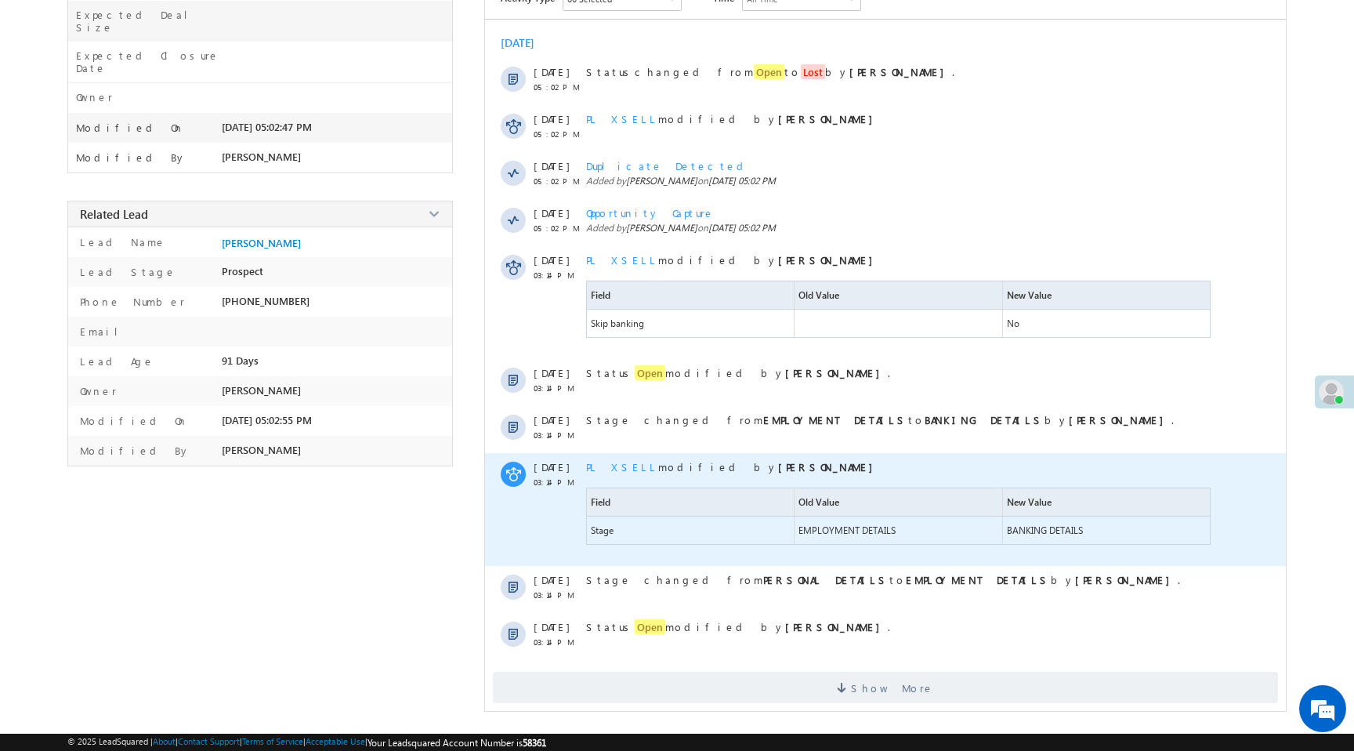
click at [876, 534] on span "EMPLOYMENT DETAILS" at bounding box center [846, 530] width 97 height 12
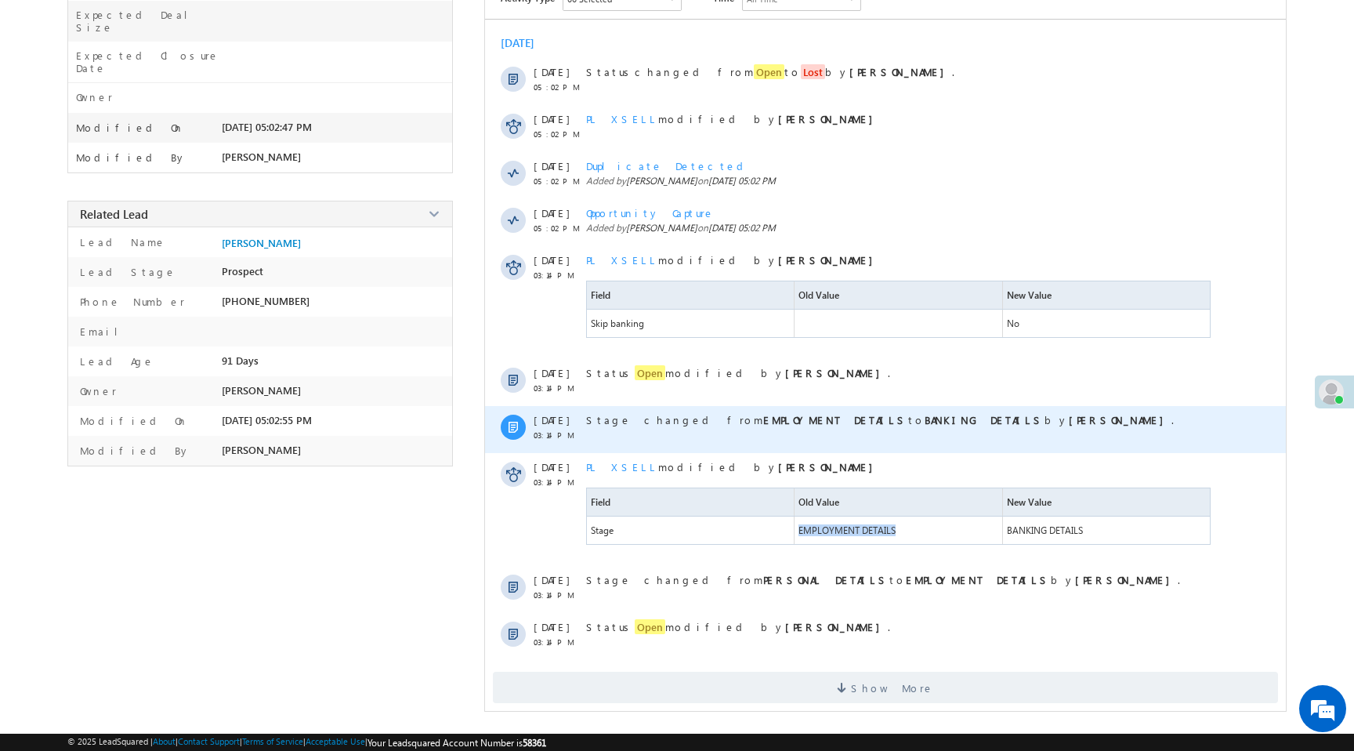
scroll to position [0, 0]
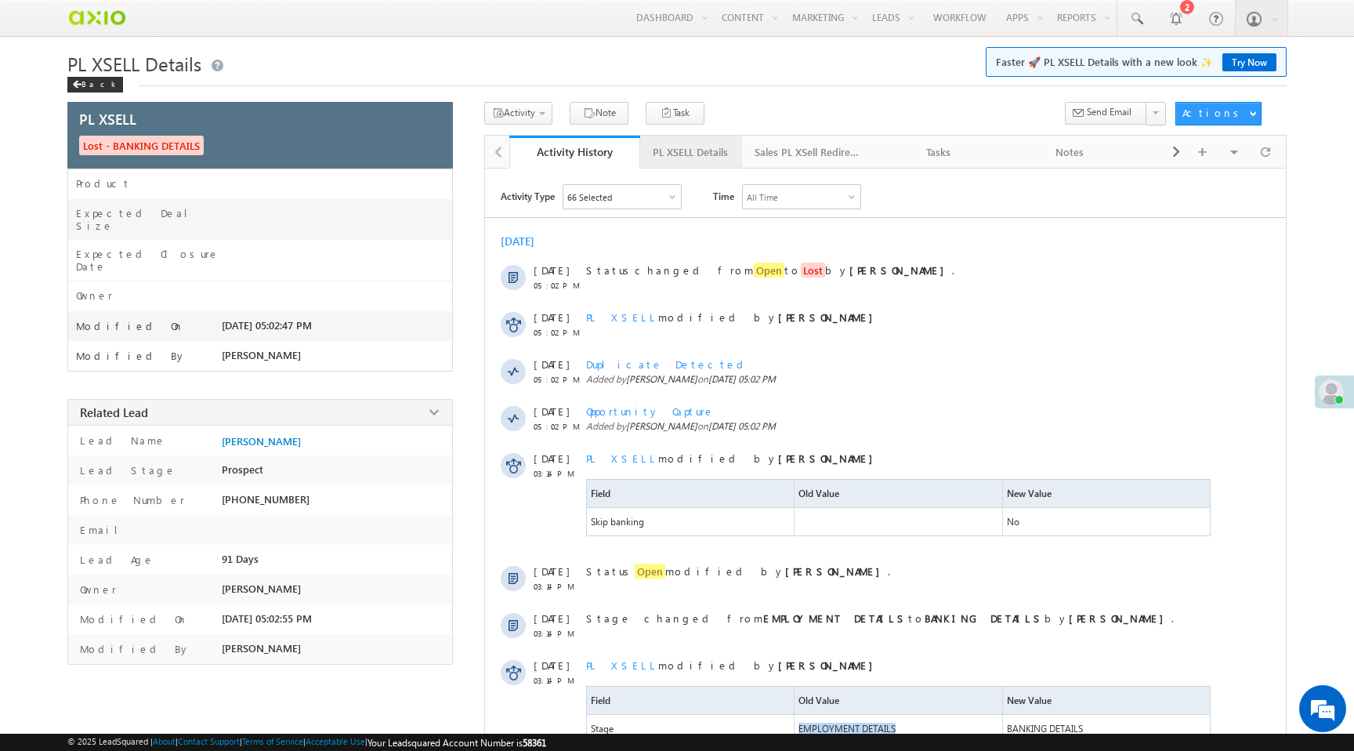
click at [693, 157] on div "PL XSELL Details" at bounding box center [690, 152] width 75 height 19
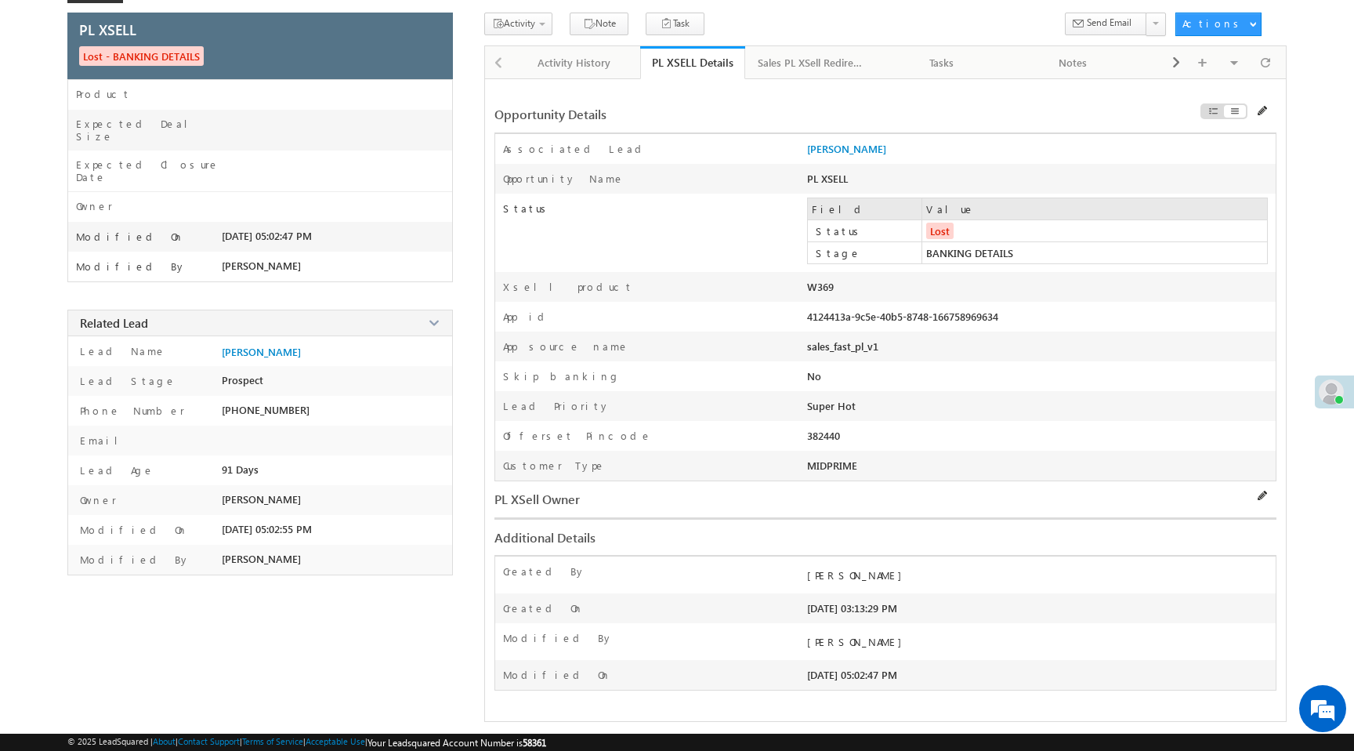
scroll to position [100, 0]
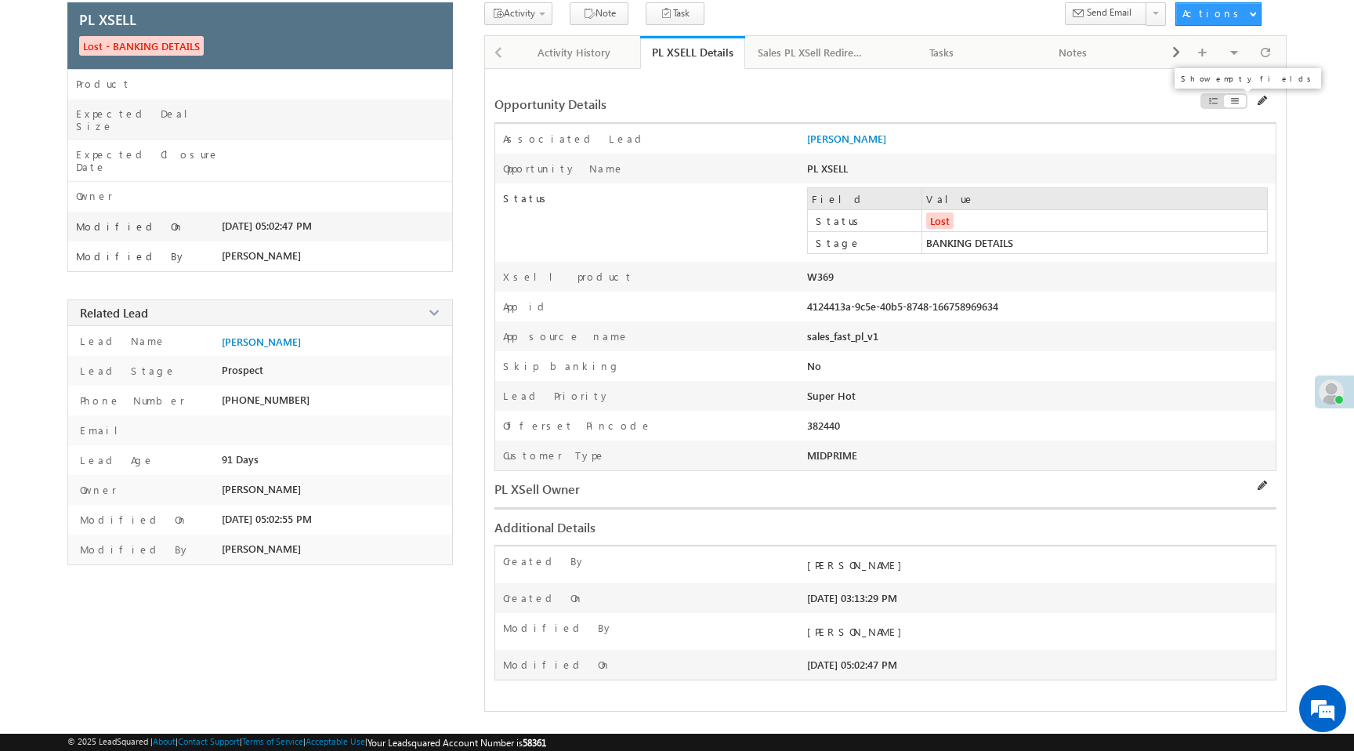
click at [1207, 100] on span at bounding box center [1212, 101] width 11 height 13
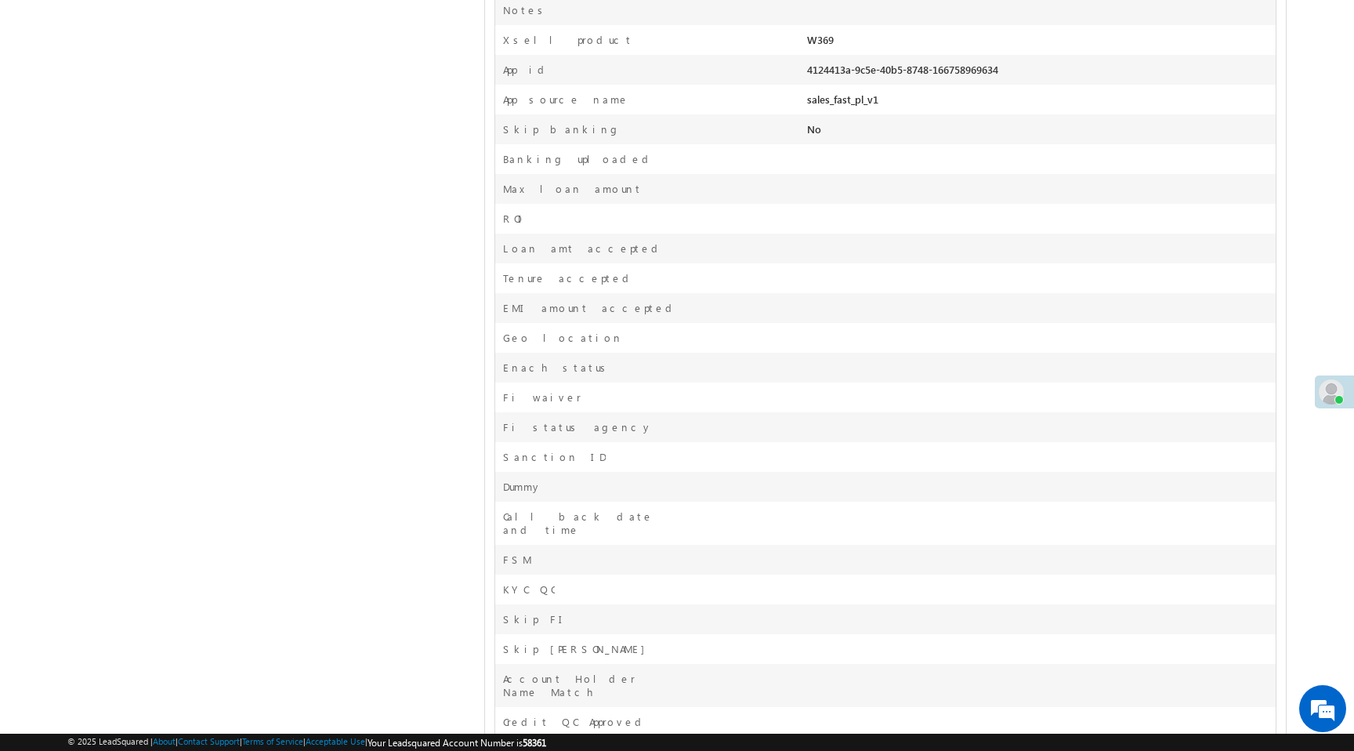
scroll to position [0, 0]
